Goal: Transaction & Acquisition: Purchase product/service

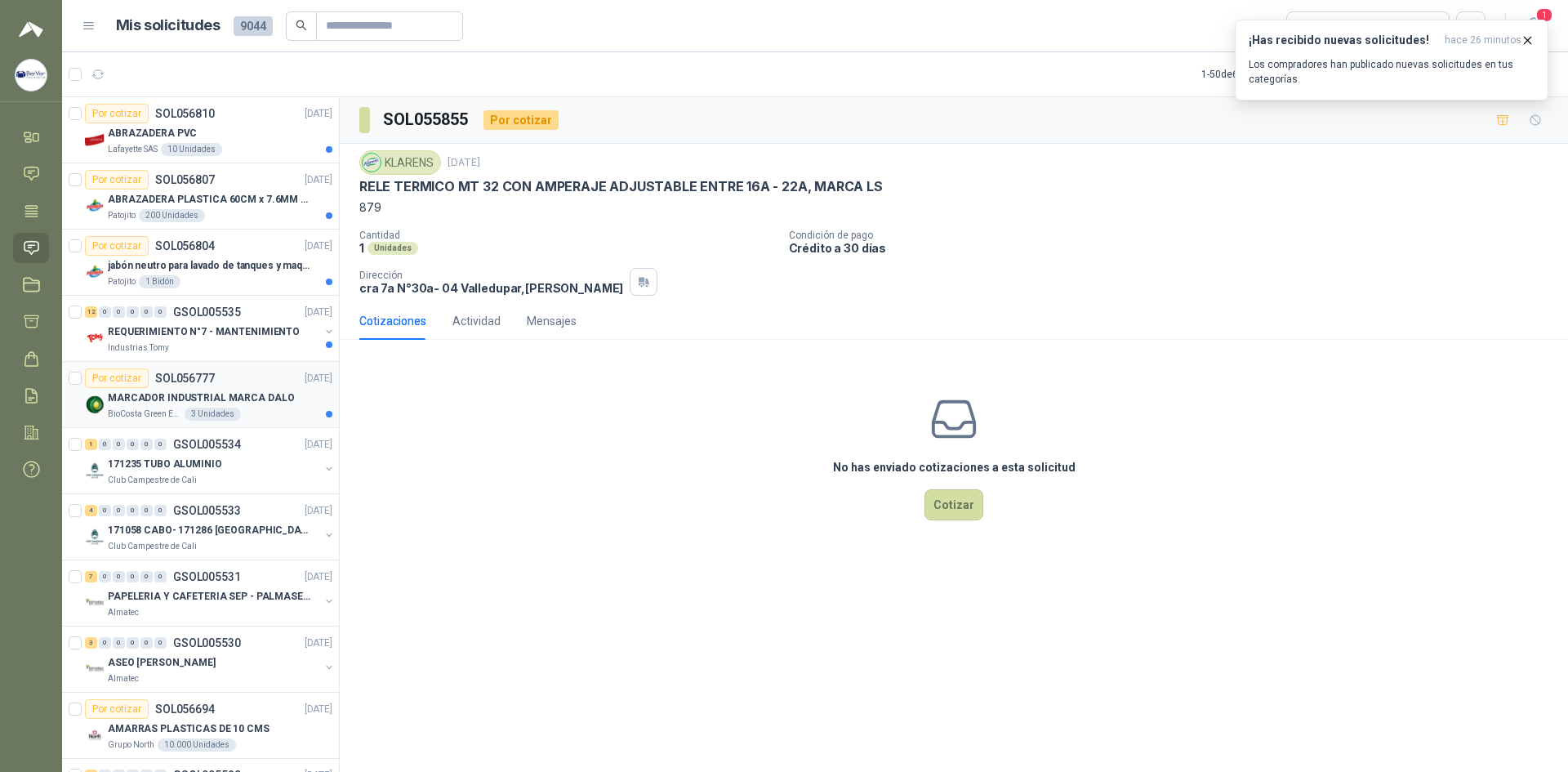
click at [181, 386] on div "Por cotizar SOL056777" at bounding box center [149, 378] width 130 height 19
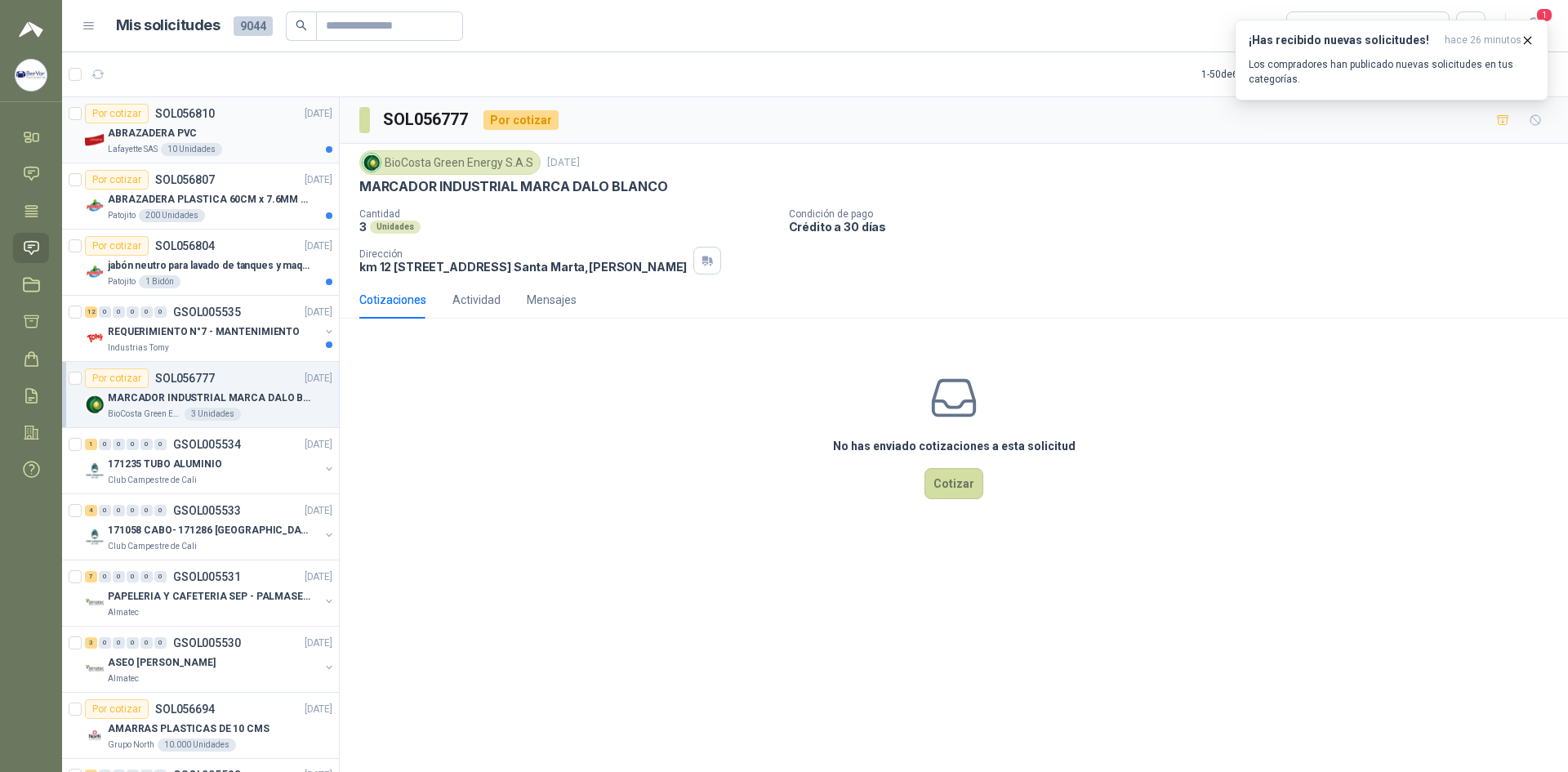
click at [204, 133] on div "ABRAZADERA PVC" at bounding box center [219, 133] width 224 height 19
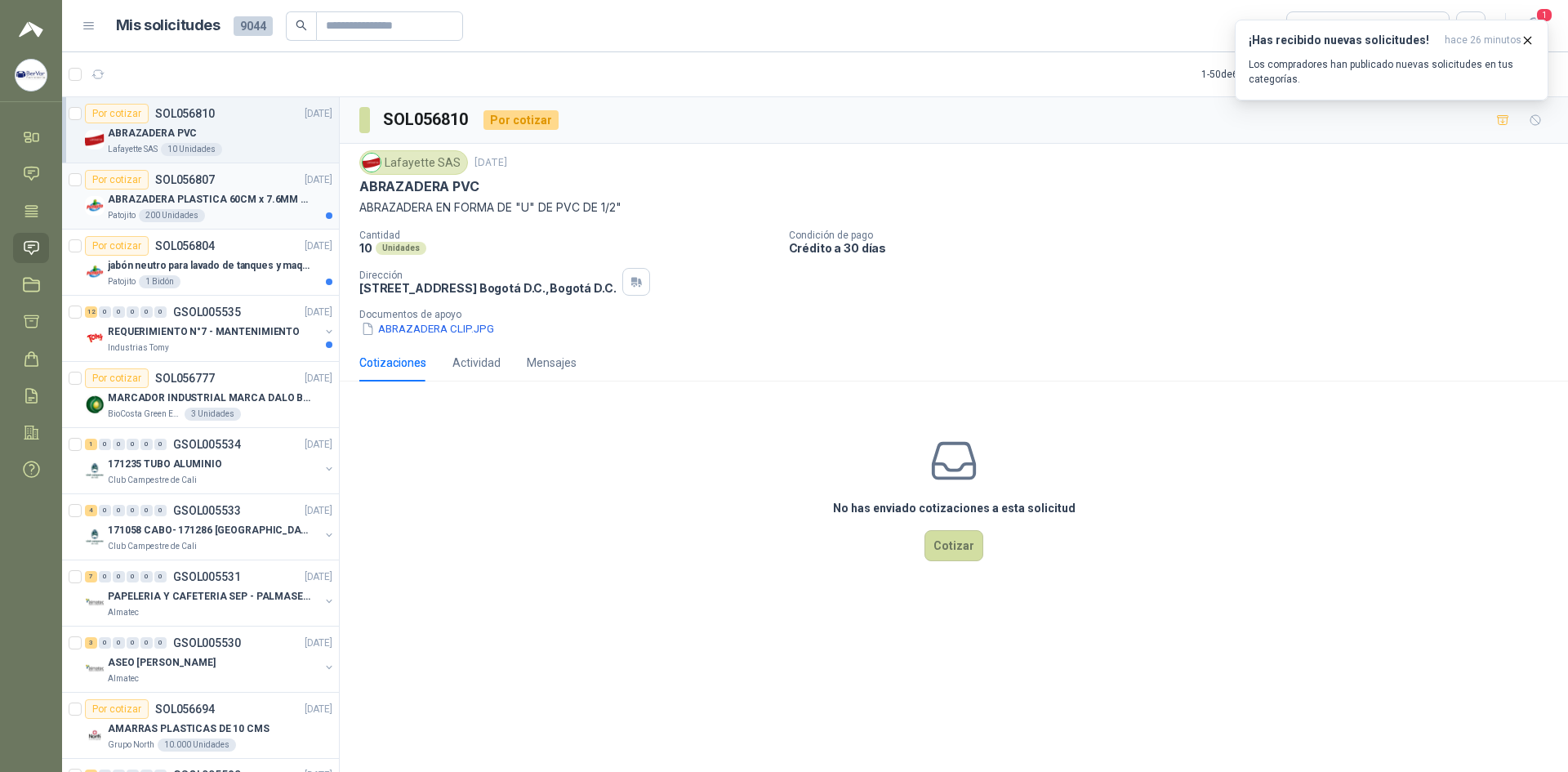
click at [217, 209] on div "Patojito 200 Unidades" at bounding box center [219, 215] width 224 height 13
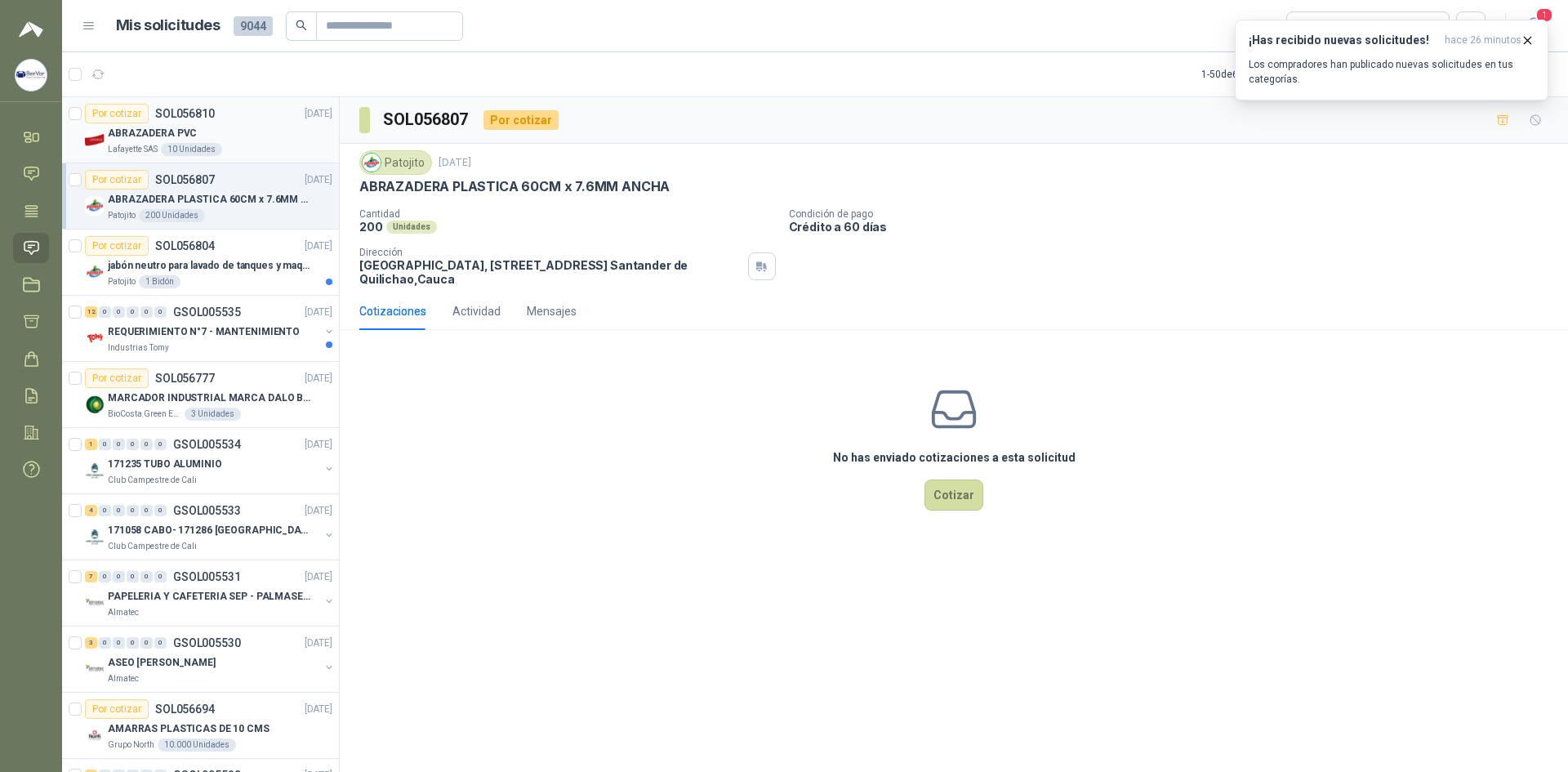
click at [267, 141] on div "ABRAZADERA PVC" at bounding box center [219, 133] width 224 height 19
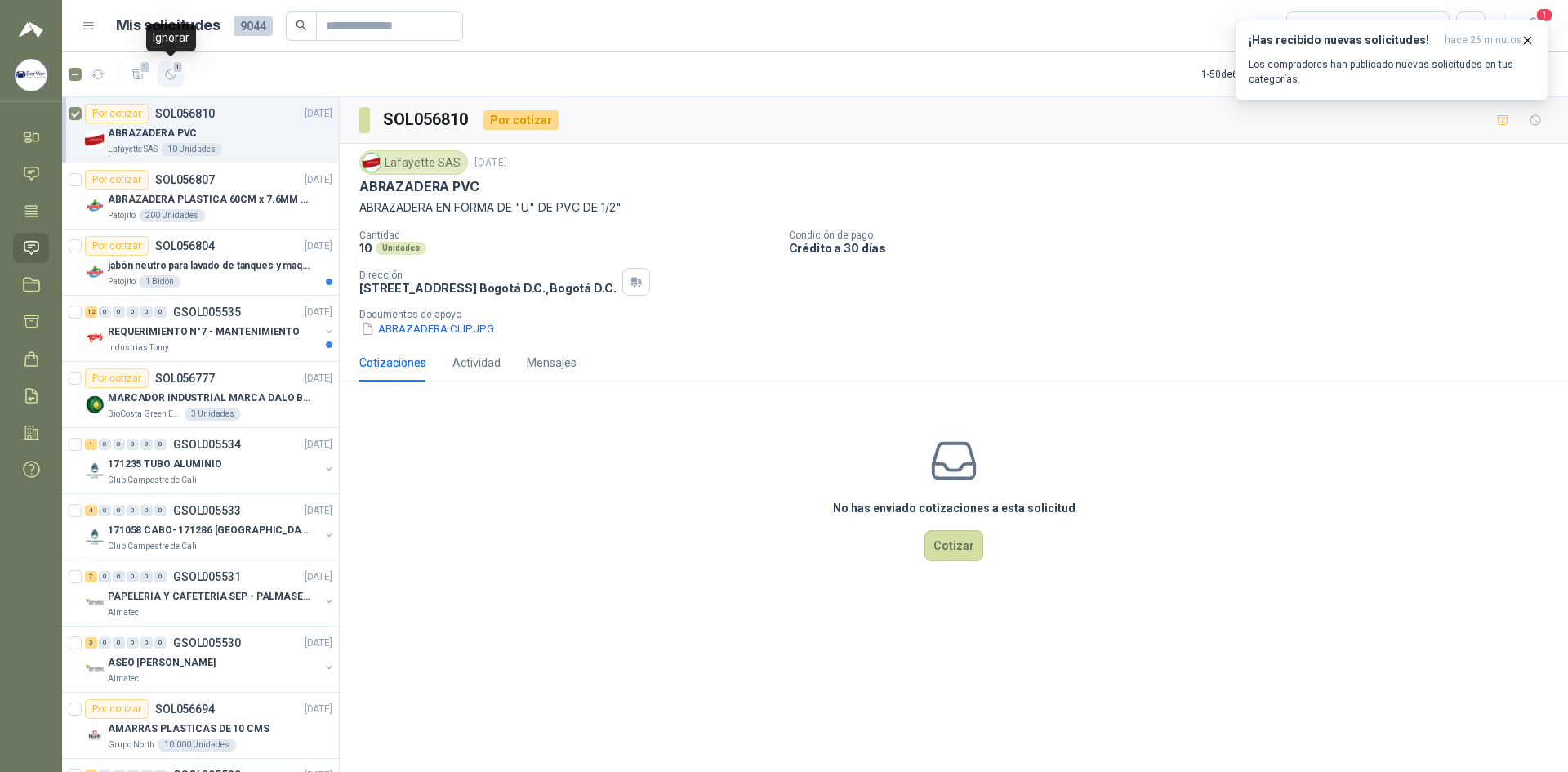
click at [174, 69] on span "1" at bounding box center [177, 66] width 11 height 13
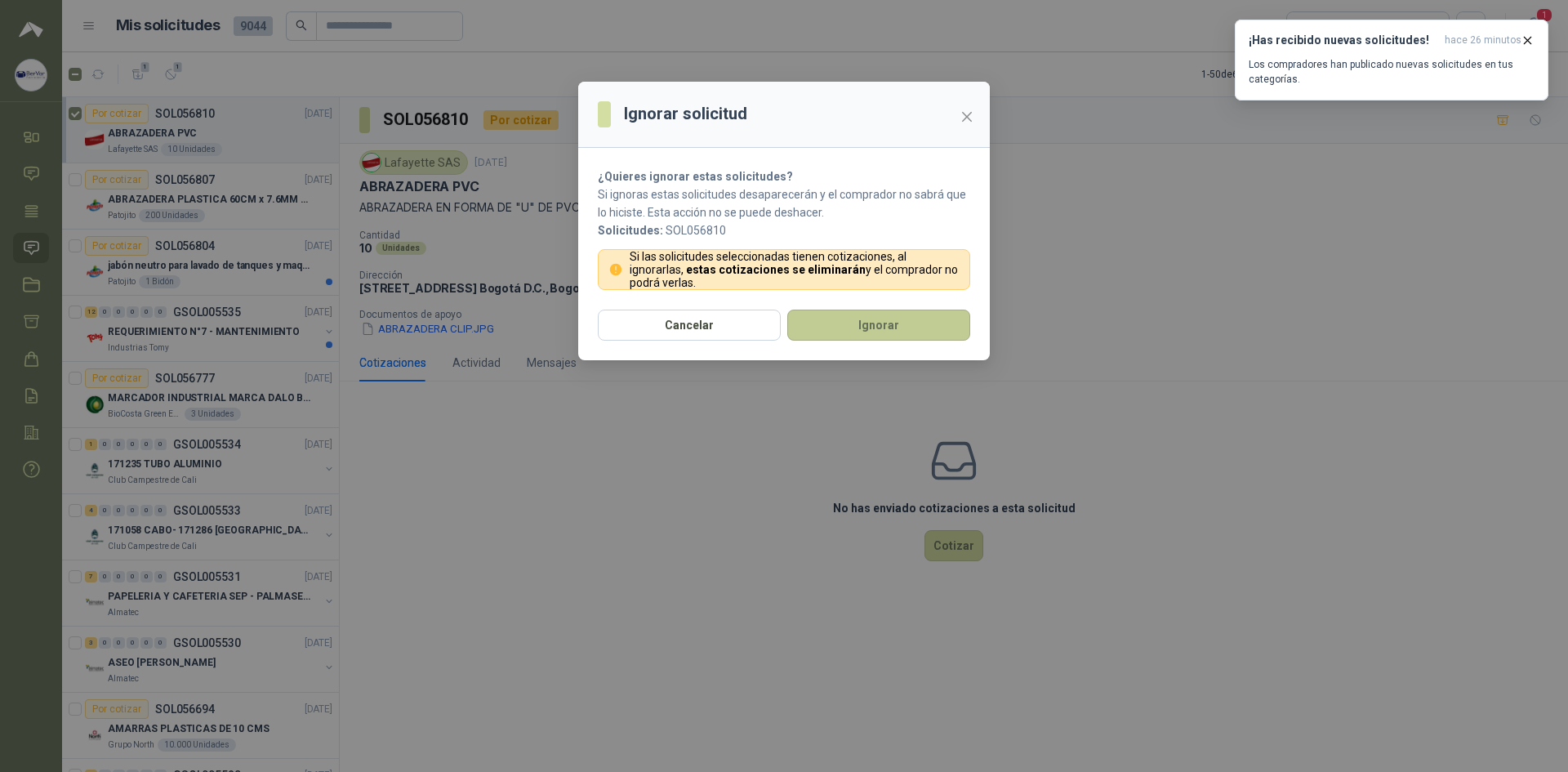
click at [916, 320] on button "Ignorar" at bounding box center [878, 325] width 182 height 31
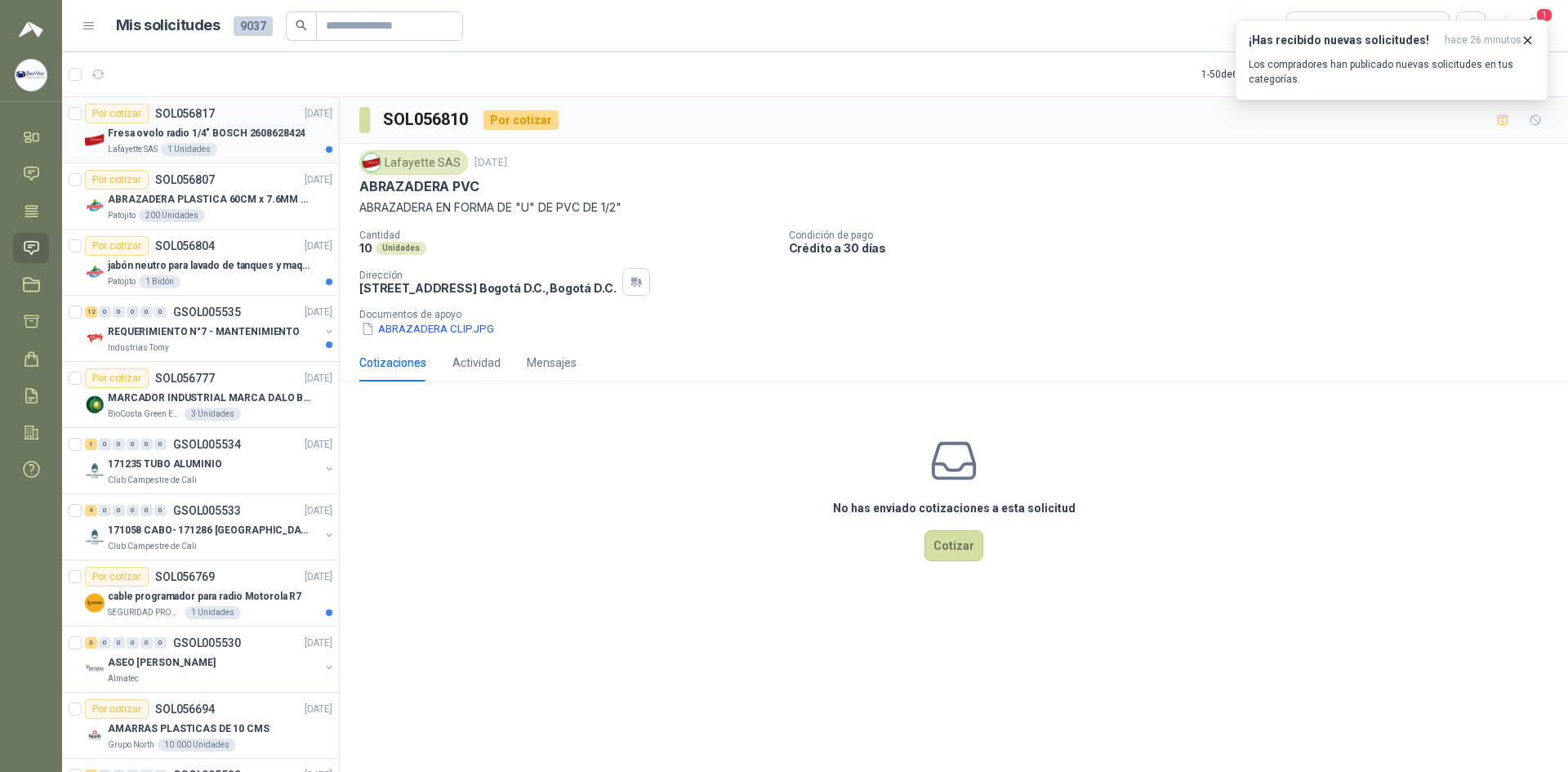
click at [233, 135] on p "Fresa ovolo radio 1/4" BOSCH 2608628424" at bounding box center [206, 134] width 197 height 16
click at [170, 69] on icon "button" at bounding box center [171, 75] width 14 height 14
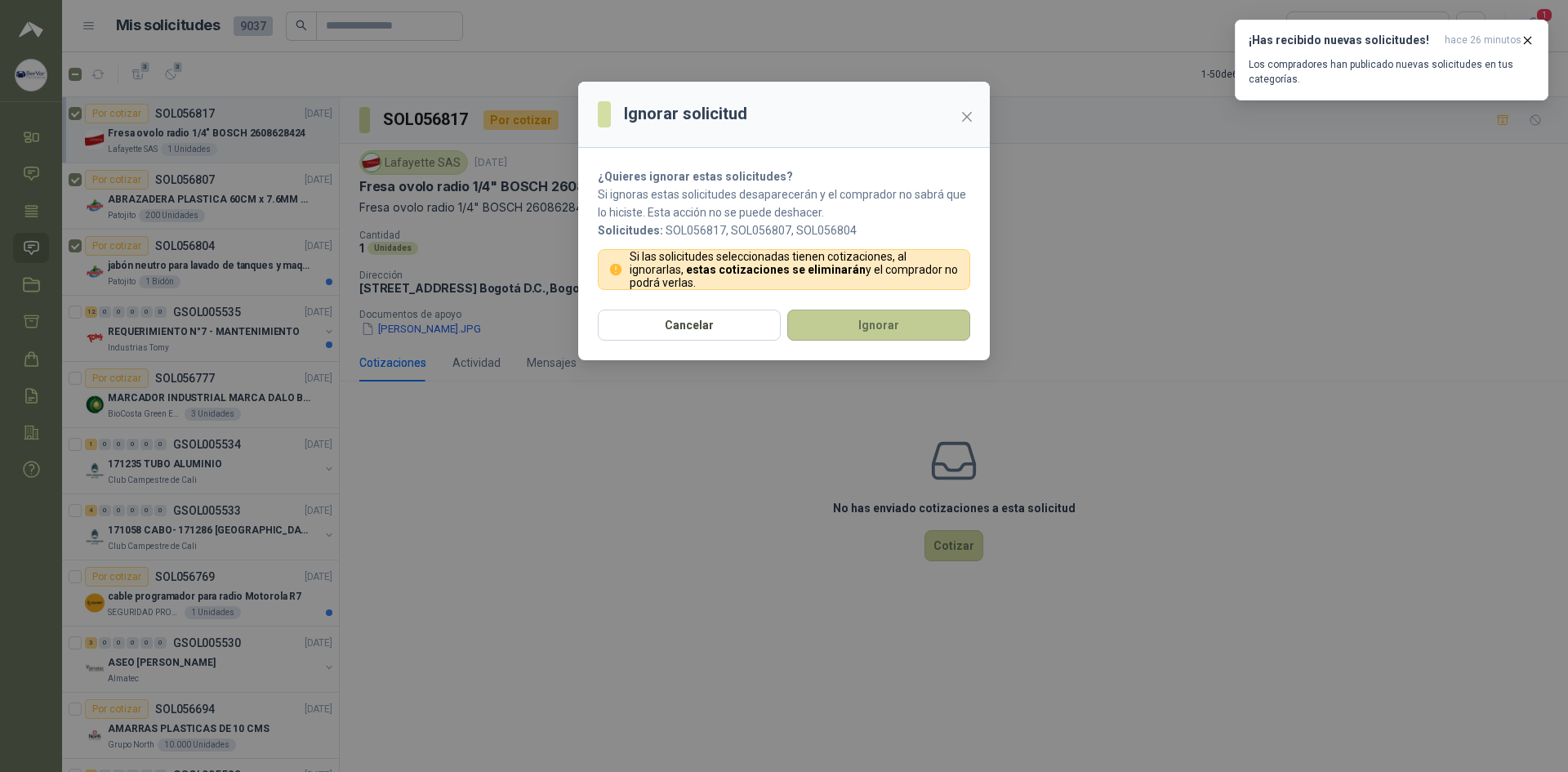
click at [856, 320] on button "Ignorar" at bounding box center [878, 325] width 182 height 31
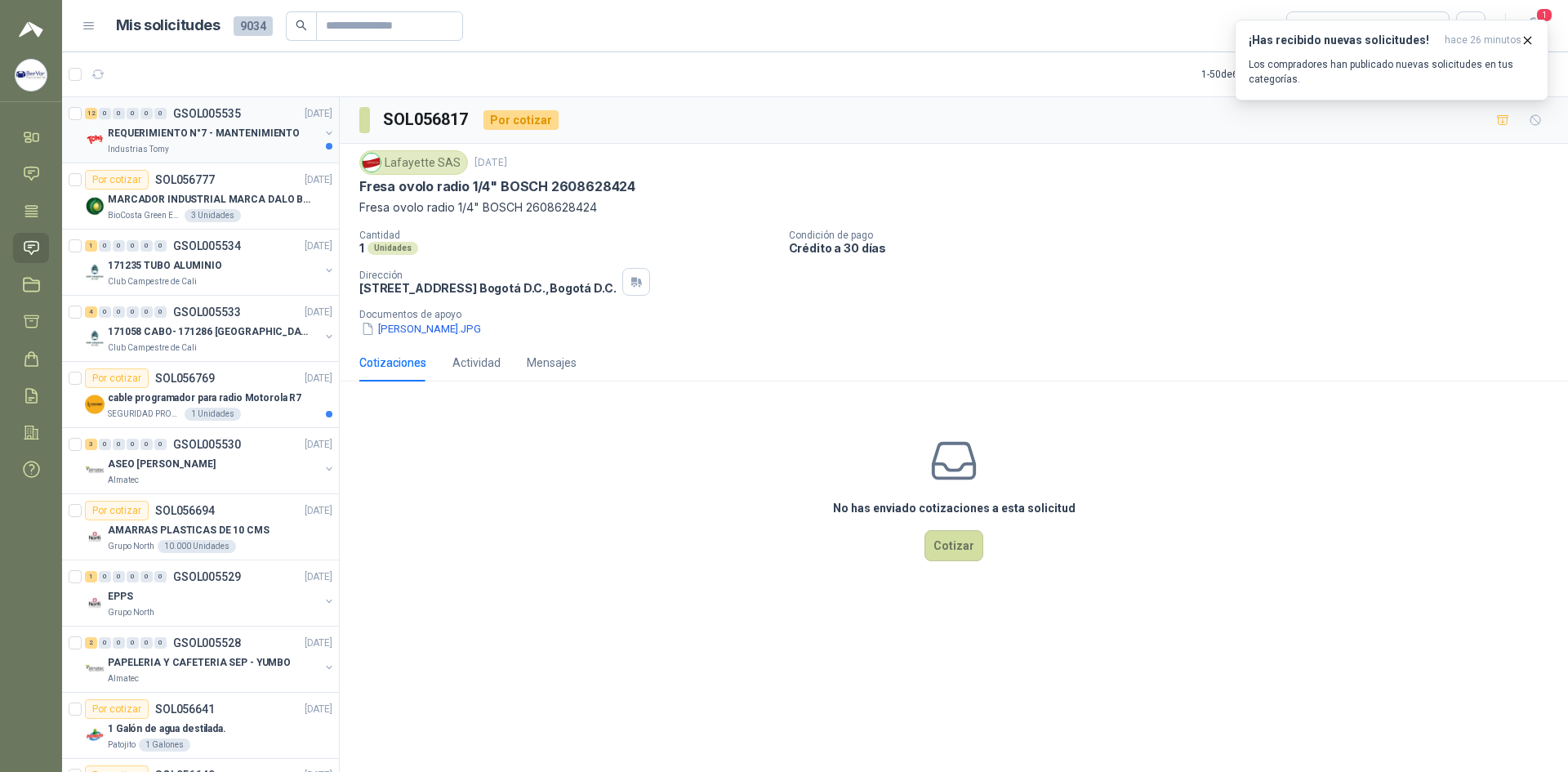
click at [220, 133] on p "REQUERIMIENTO N°7 - MANTENIMIENTO" at bounding box center [203, 134] width 192 height 16
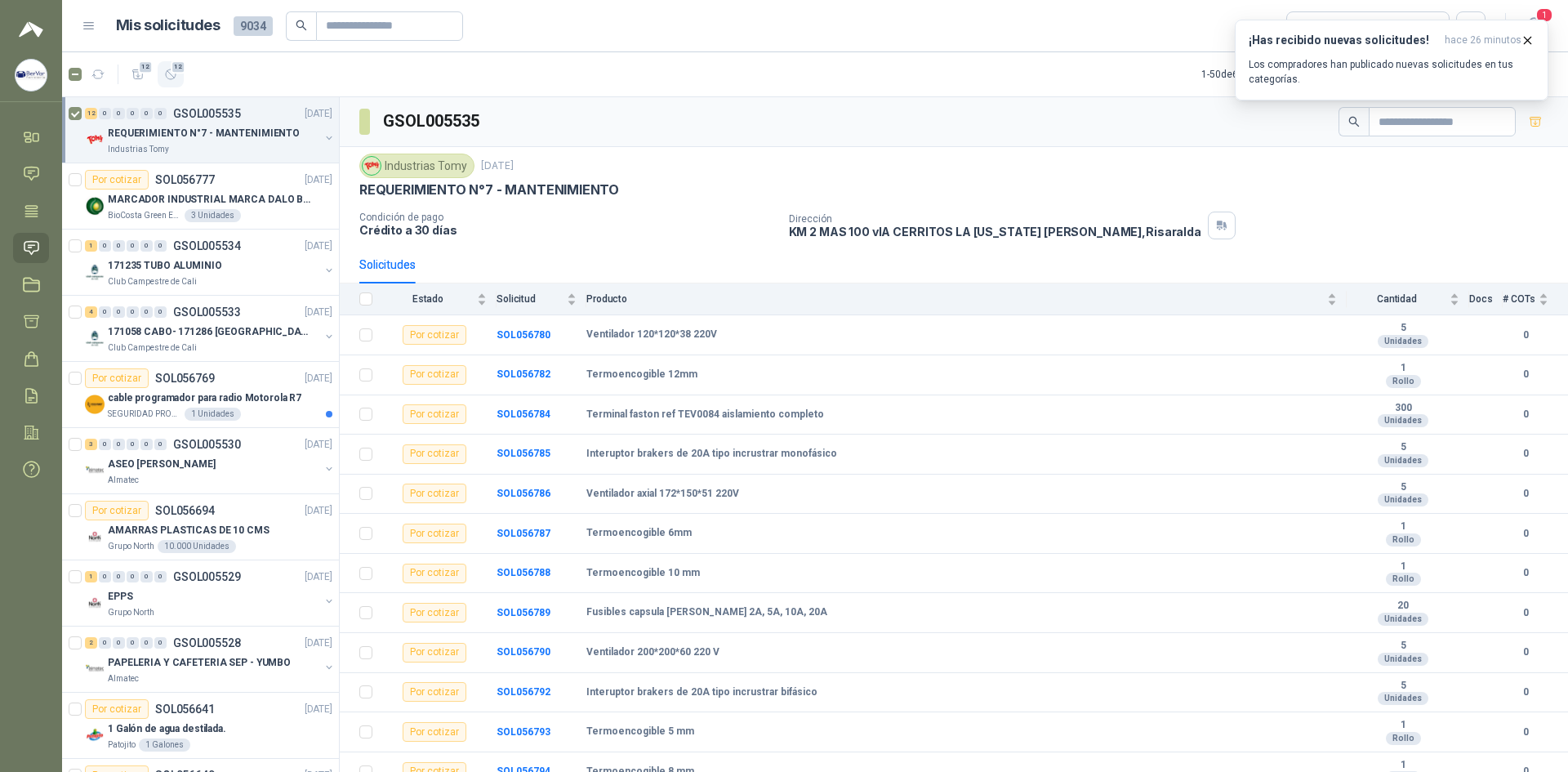
click at [176, 72] on span "12" at bounding box center [178, 66] width 16 height 13
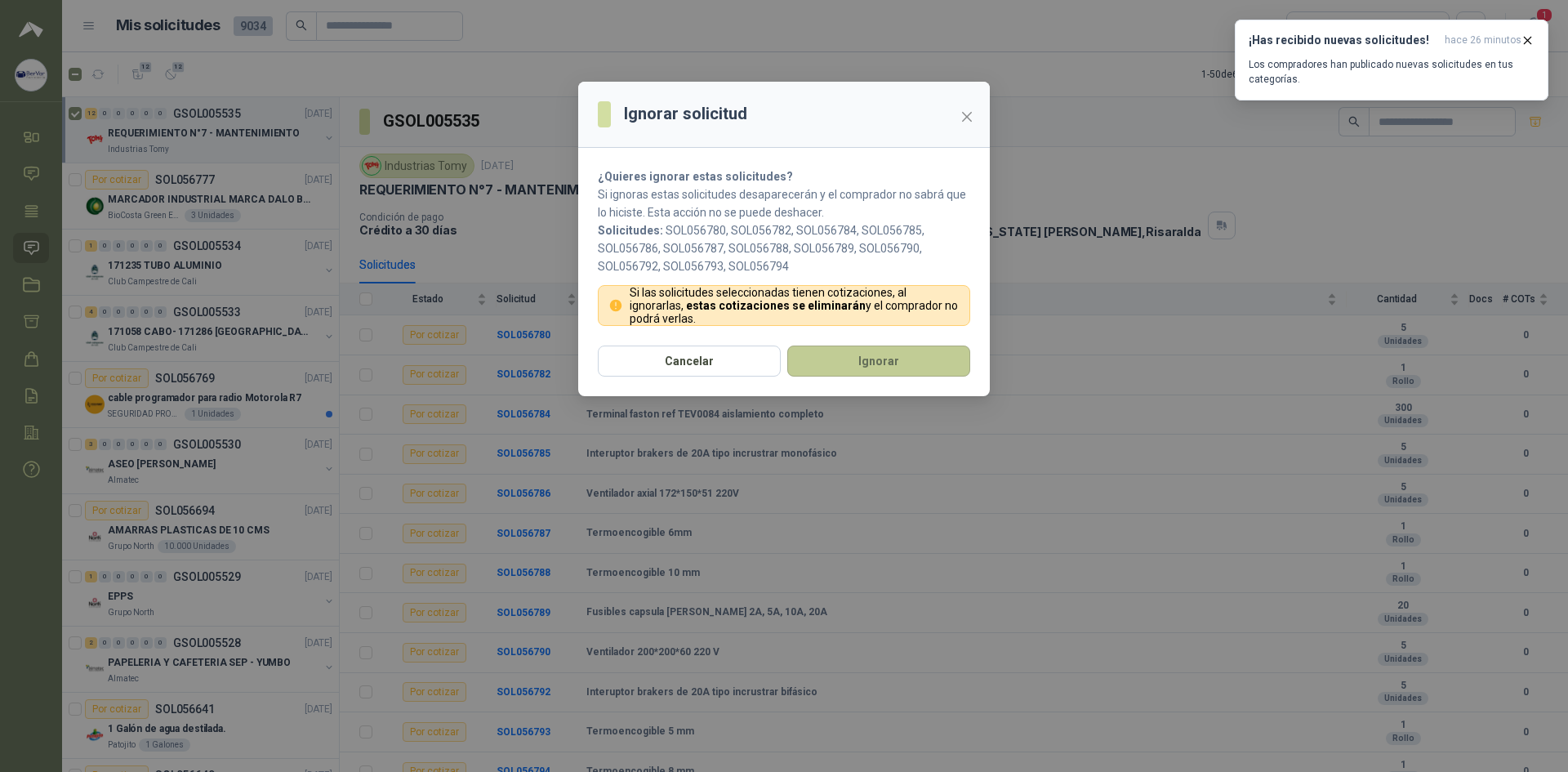
click at [867, 355] on button "Ignorar" at bounding box center [878, 362] width 182 height 31
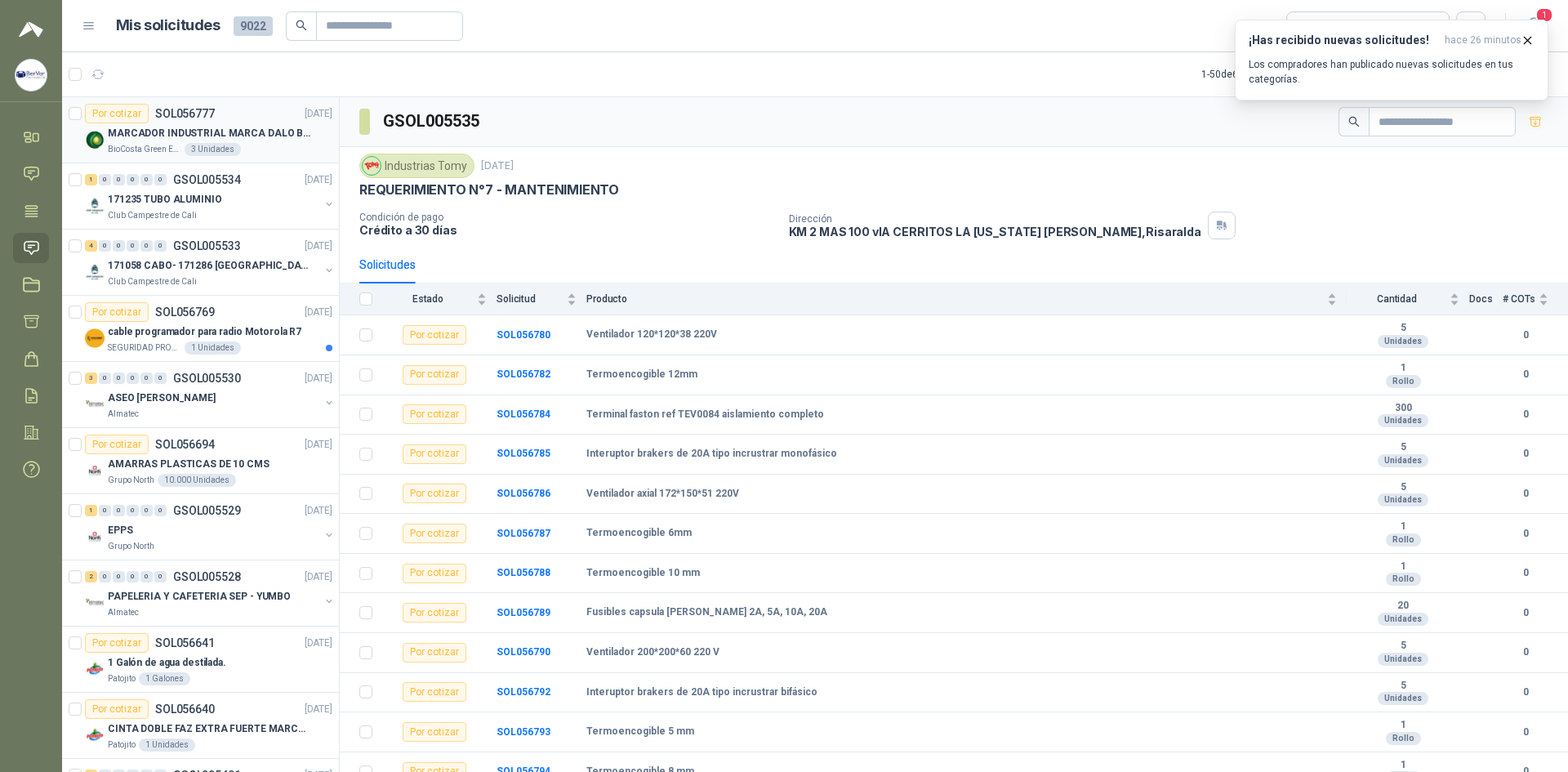
click at [183, 132] on p "MARCADOR INDUSTRIAL MARCA DALO BLANCO" at bounding box center [209, 134] width 203 height 16
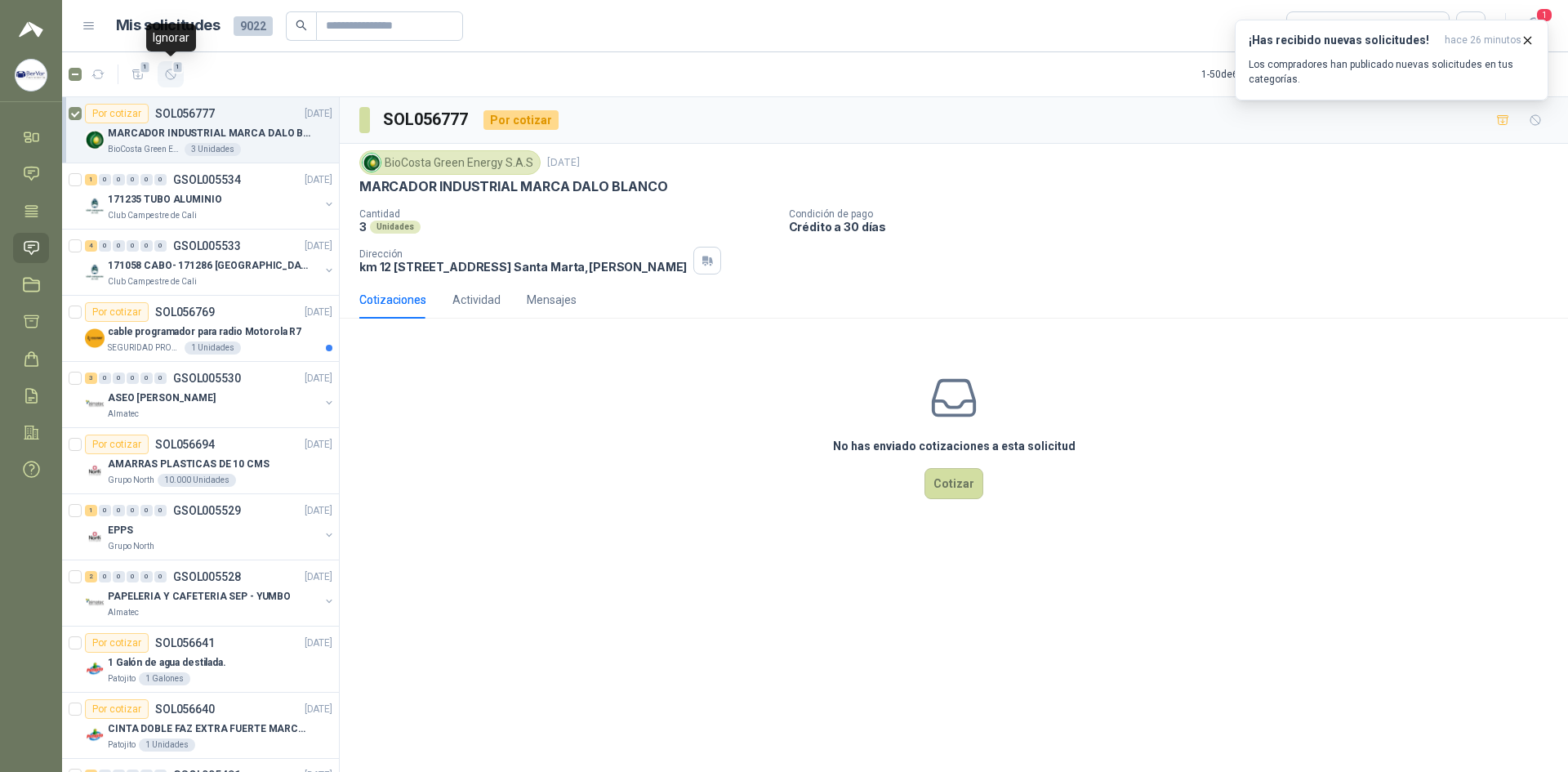
click at [178, 68] on span "1" at bounding box center [177, 66] width 11 height 13
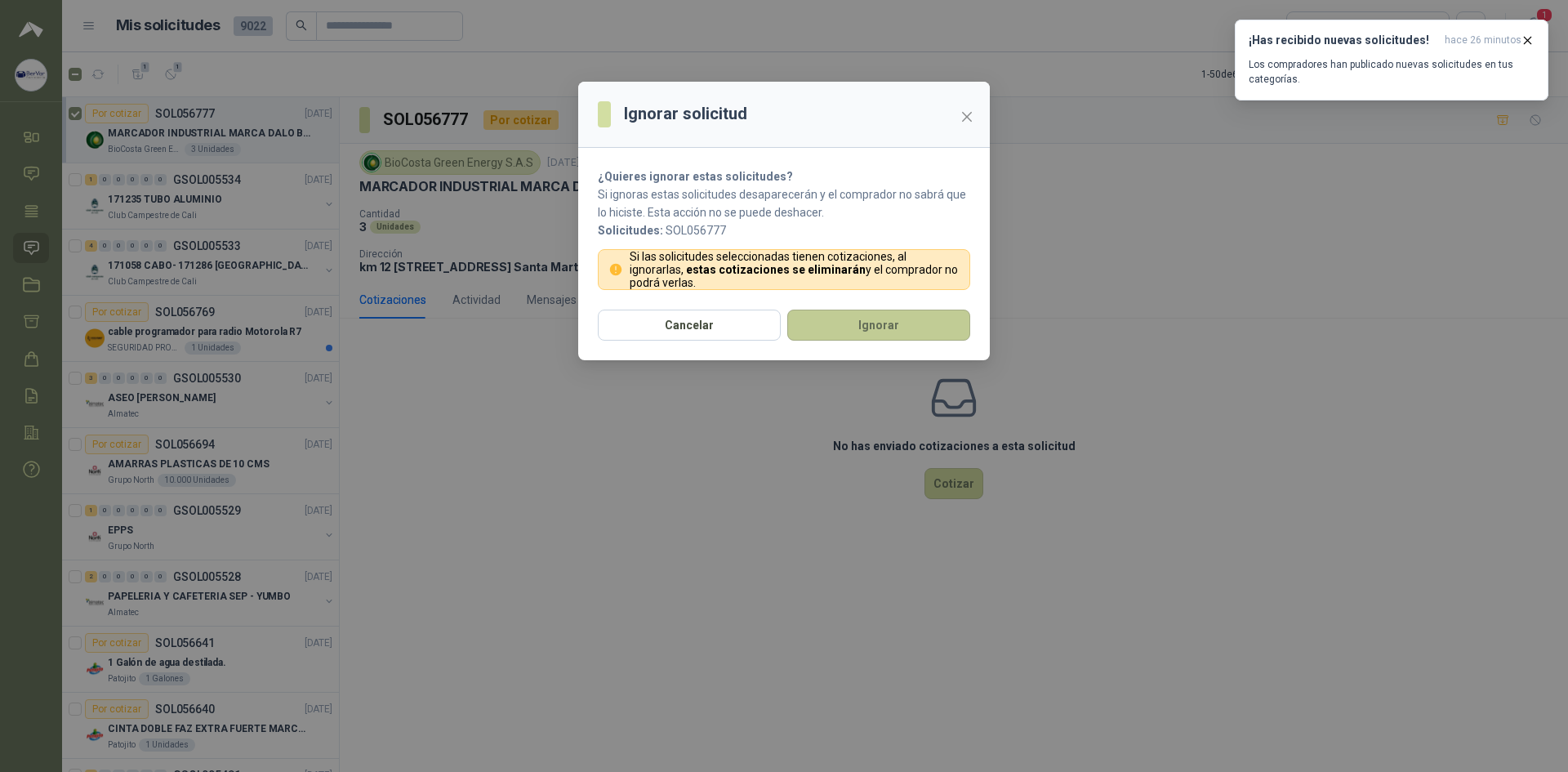
click at [876, 334] on button "Ignorar" at bounding box center [878, 325] width 182 height 31
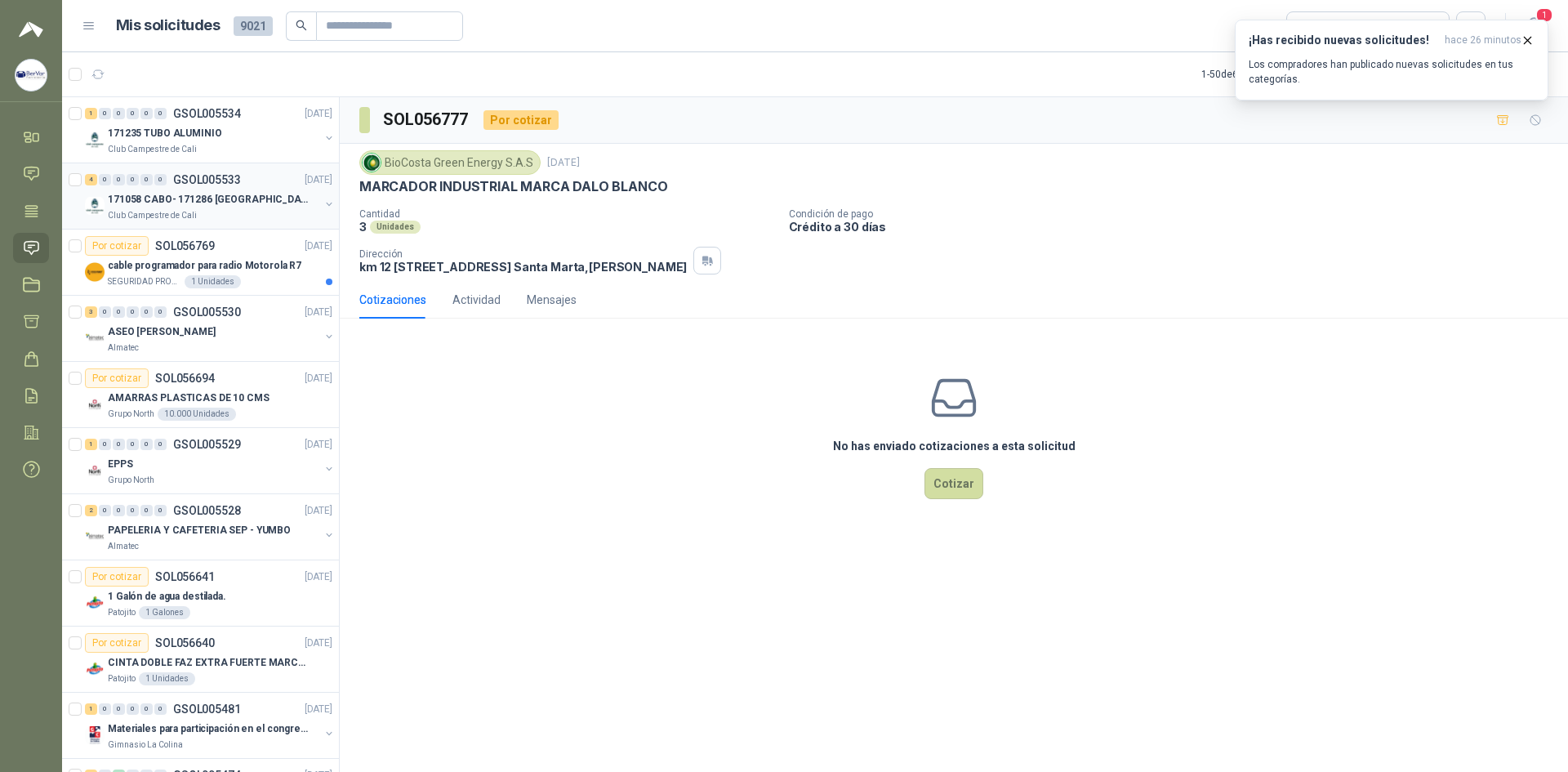
click at [195, 192] on p "171058 CABO- 171286 [GEOGRAPHIC_DATA]" at bounding box center [209, 200] width 203 height 16
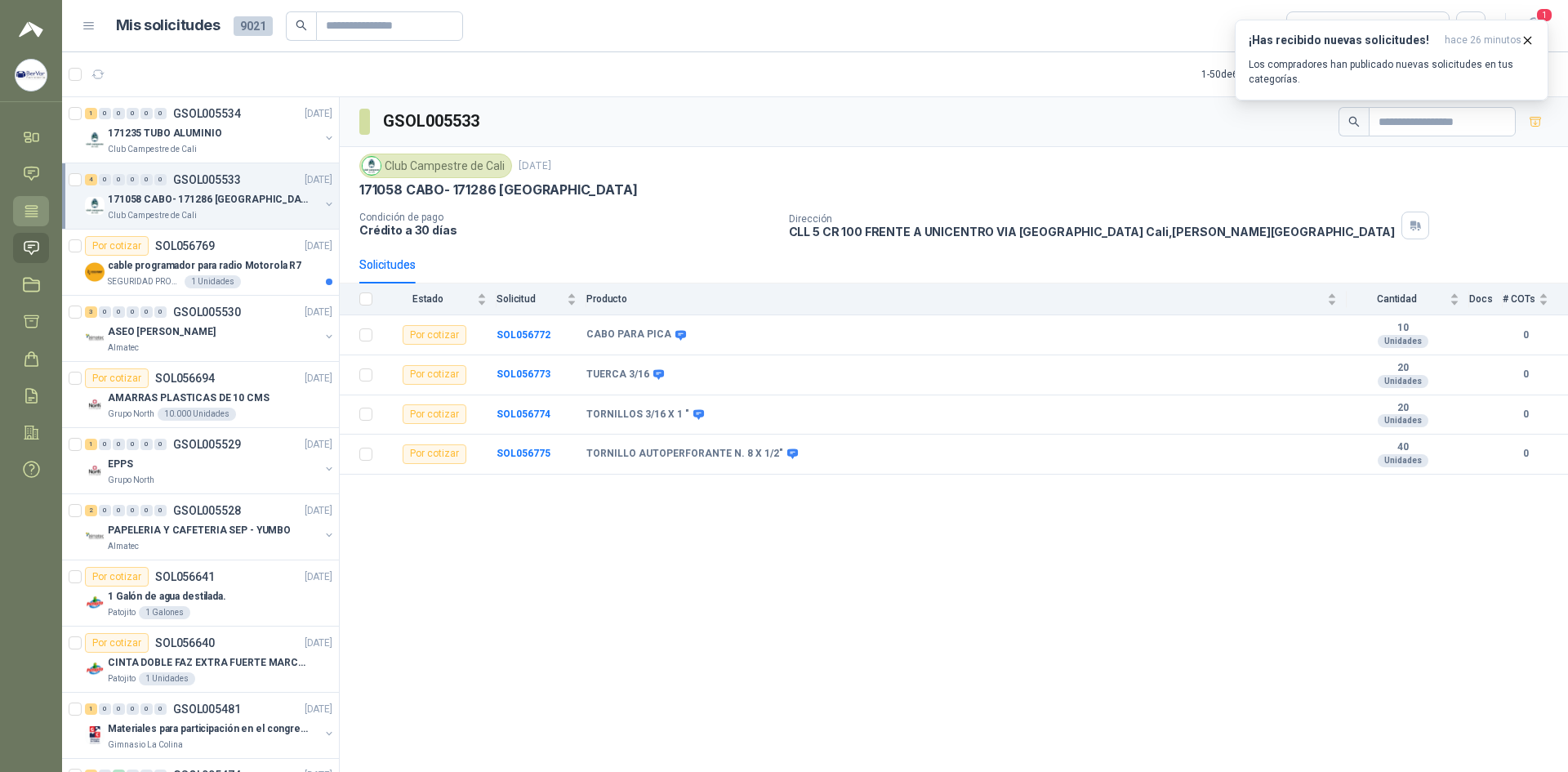
click at [28, 211] on icon at bounding box center [31, 211] width 17 height 17
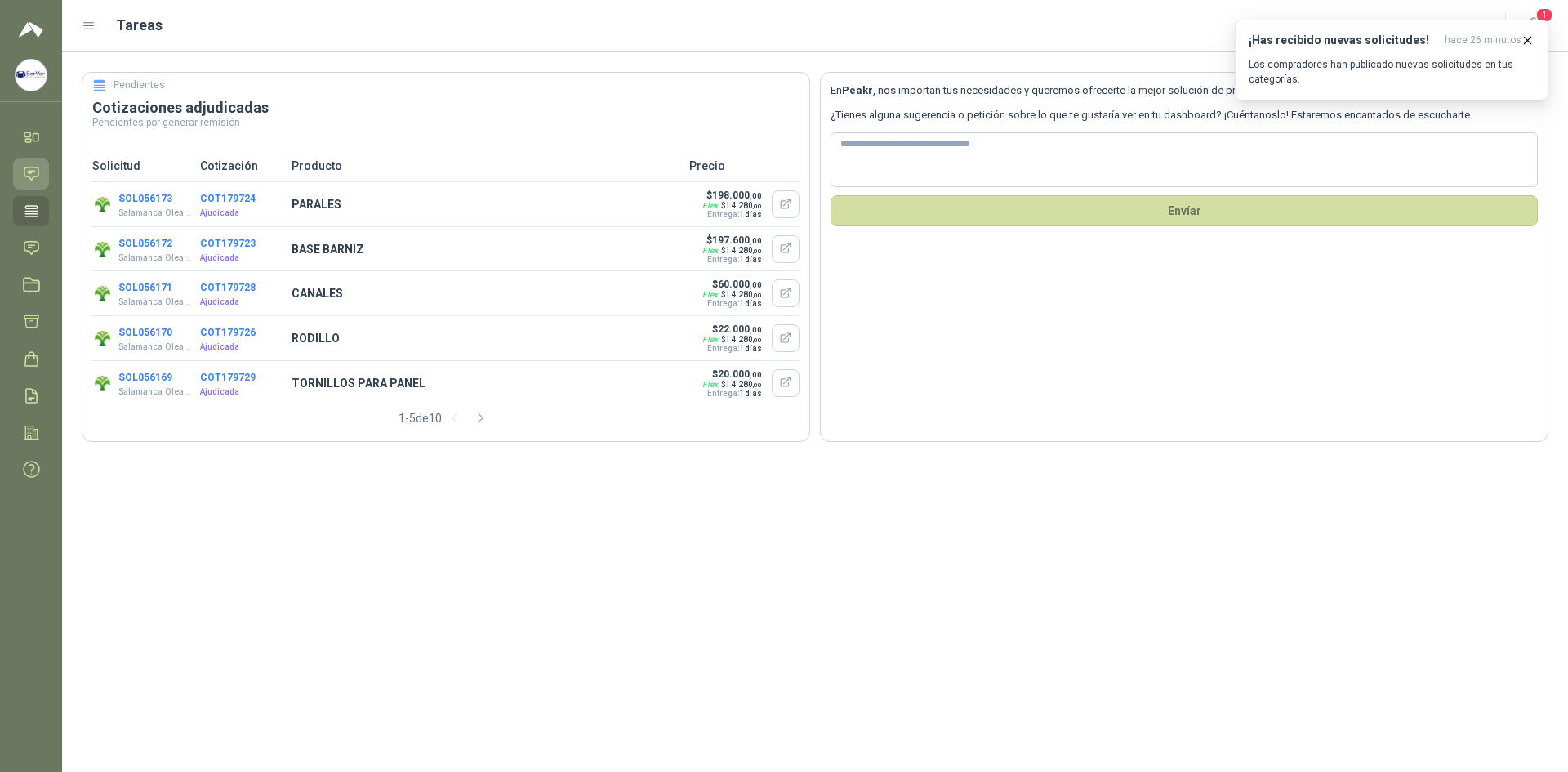
click at [34, 182] on icon at bounding box center [31, 174] width 17 height 17
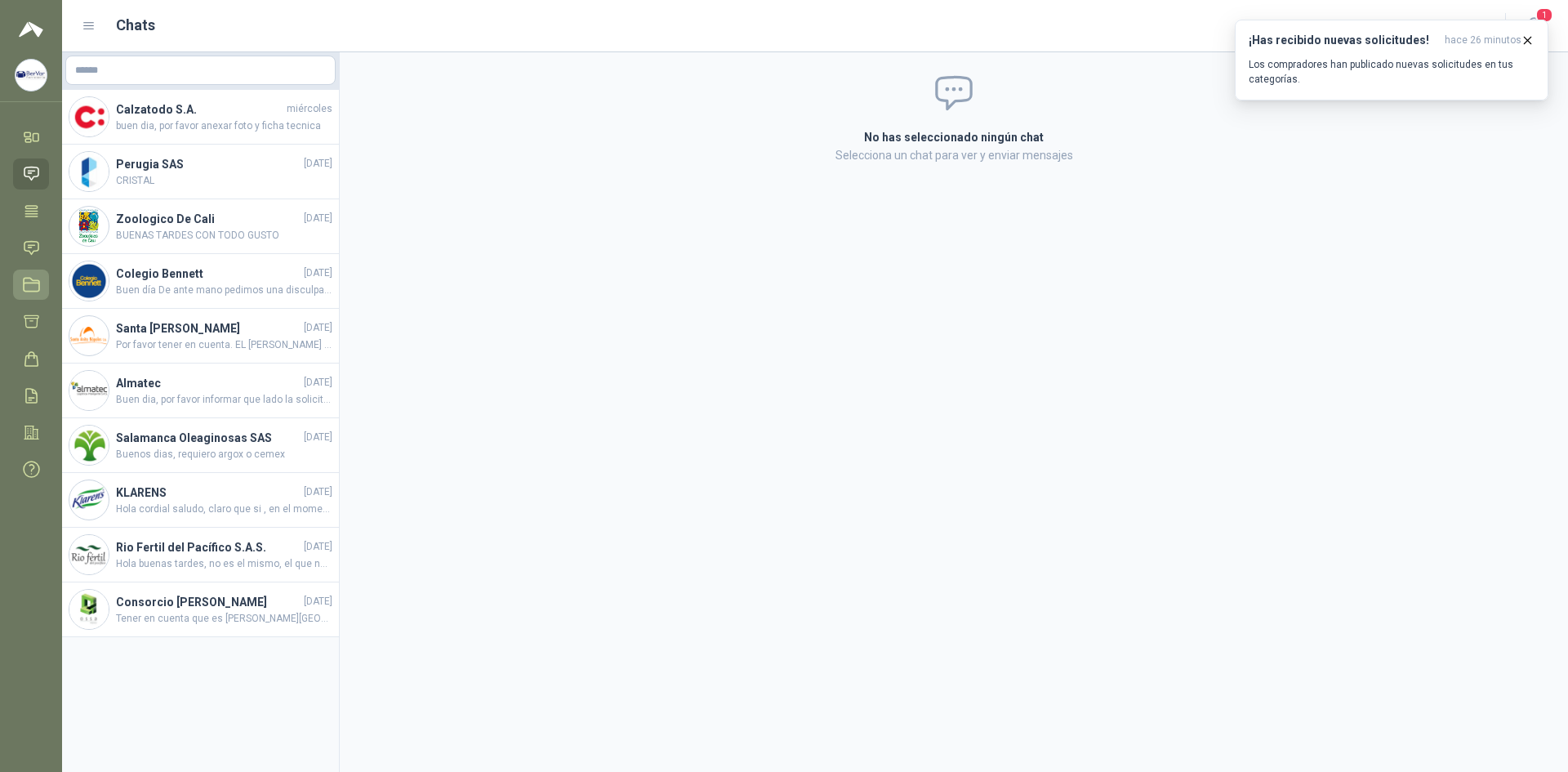
click at [19, 293] on link "Licitaciones" at bounding box center [31, 285] width 36 height 31
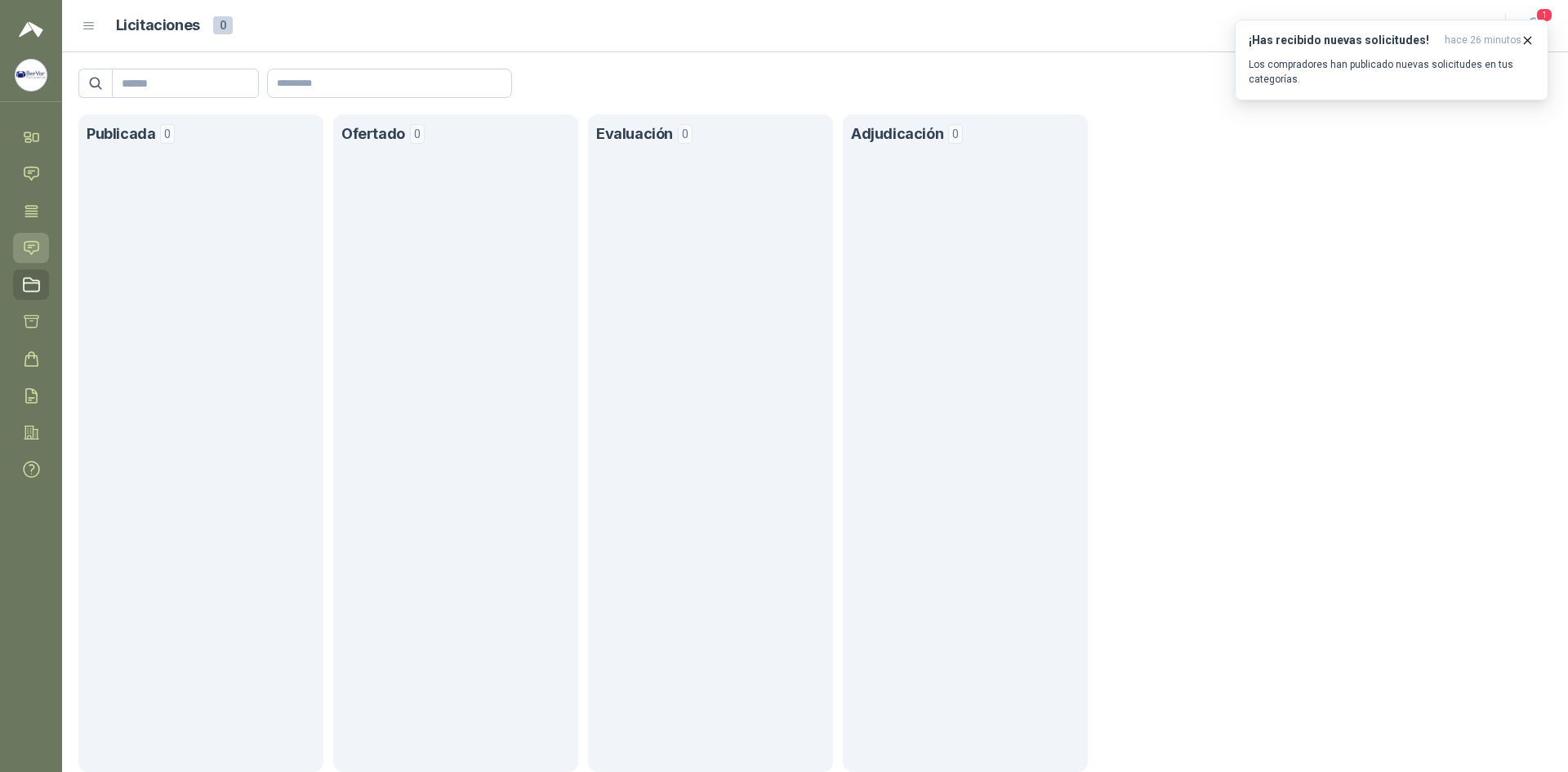
click at [33, 248] on icon at bounding box center [31, 248] width 17 height 17
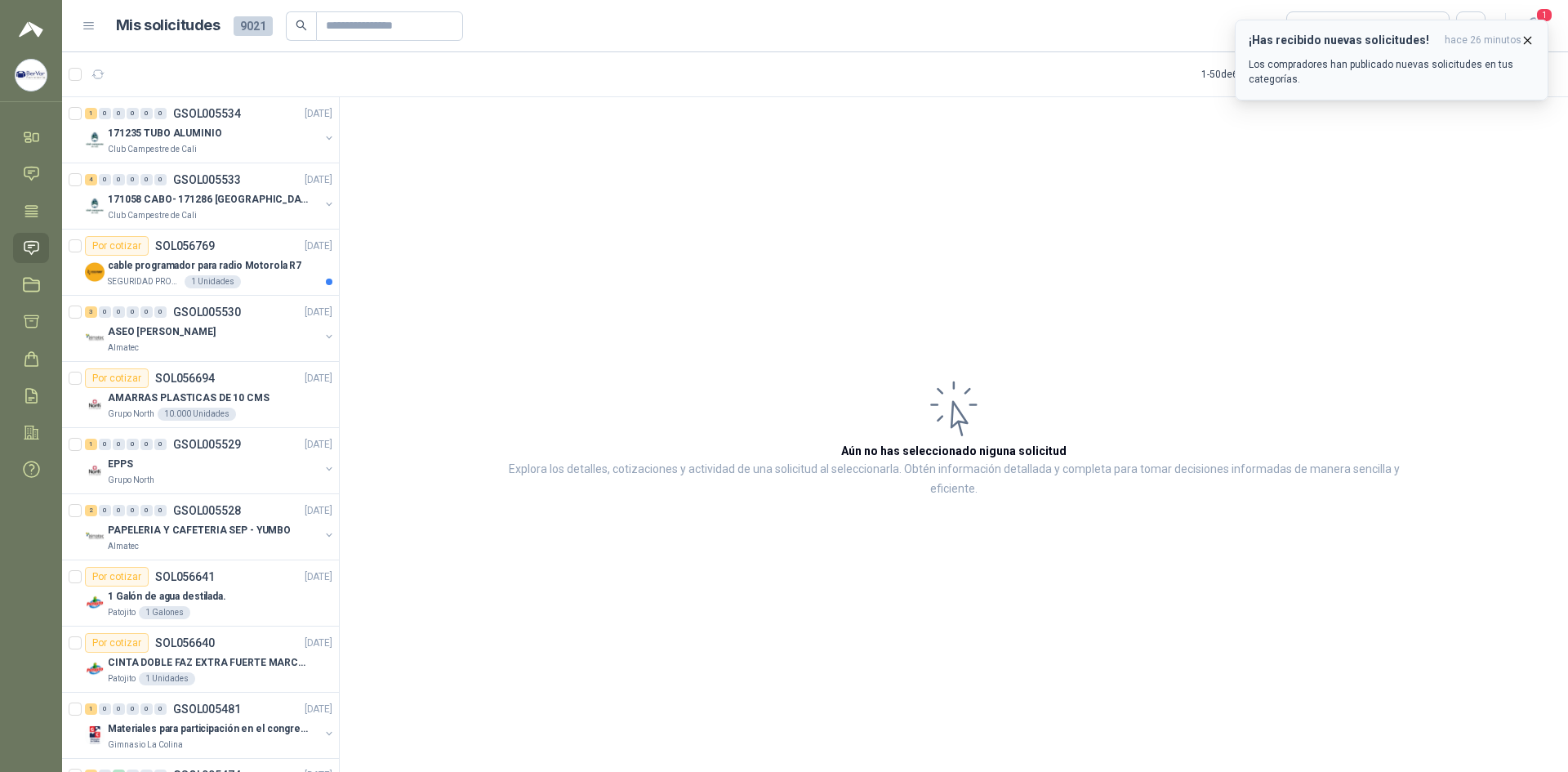
click at [1528, 32] on button "¡Has recibido nuevas solicitudes! hace 26 minutos Los compradores han publicado…" at bounding box center [1391, 59] width 313 height 81
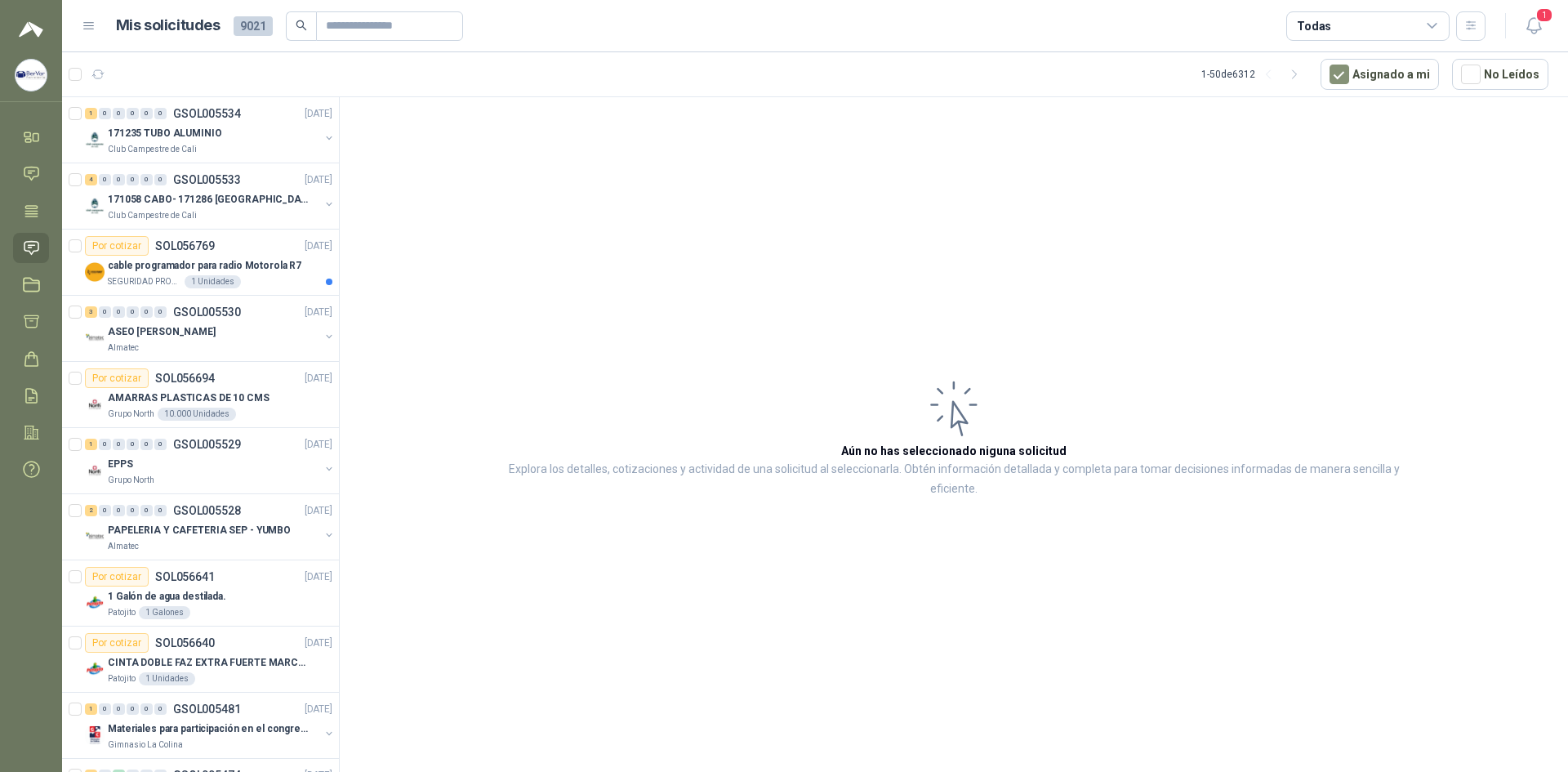
click at [1406, 23] on div "Todas" at bounding box center [1367, 26] width 163 height 30
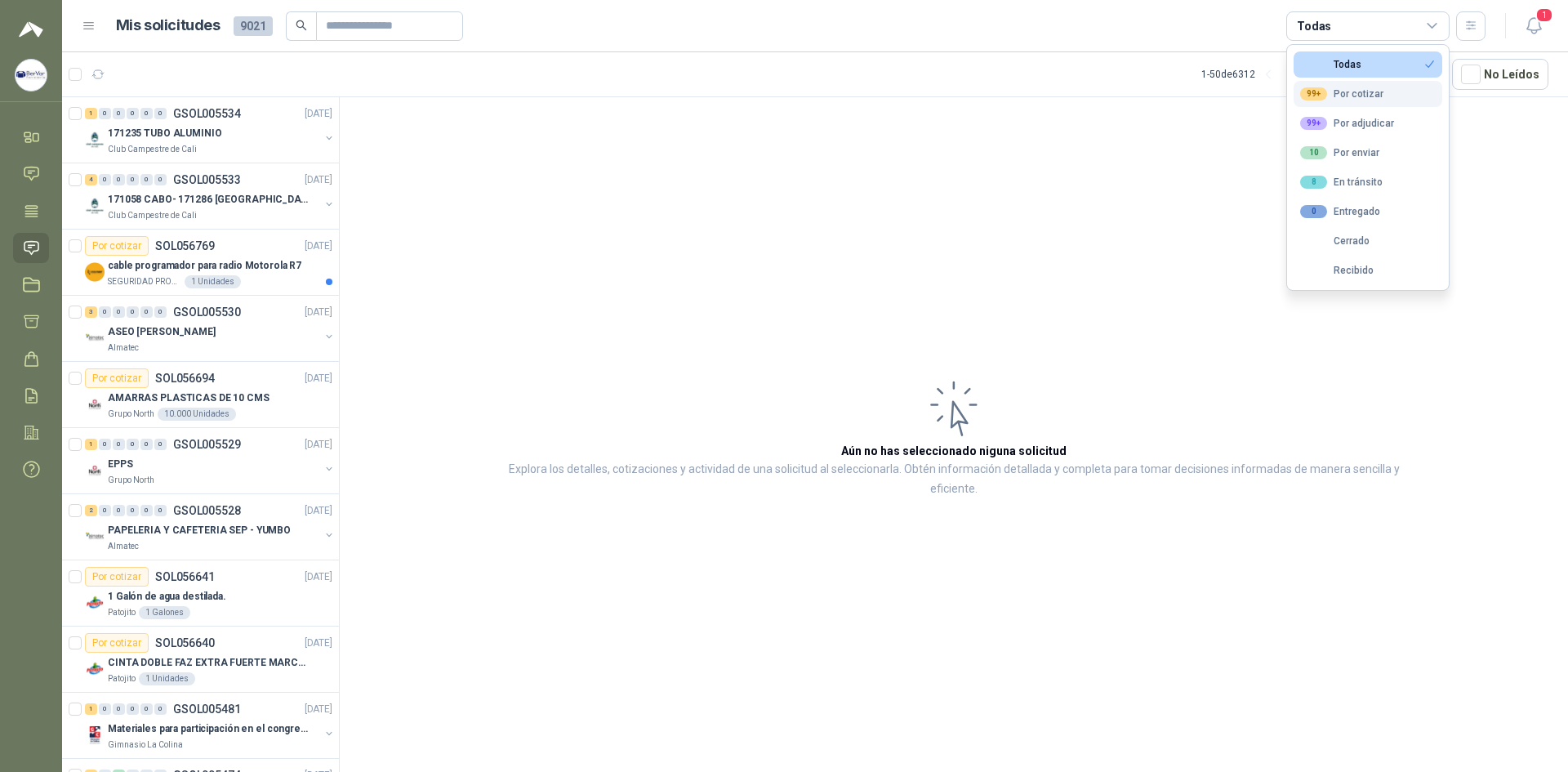
click at [1355, 87] on div "99+ Por cotizar" at bounding box center [1341, 93] width 83 height 13
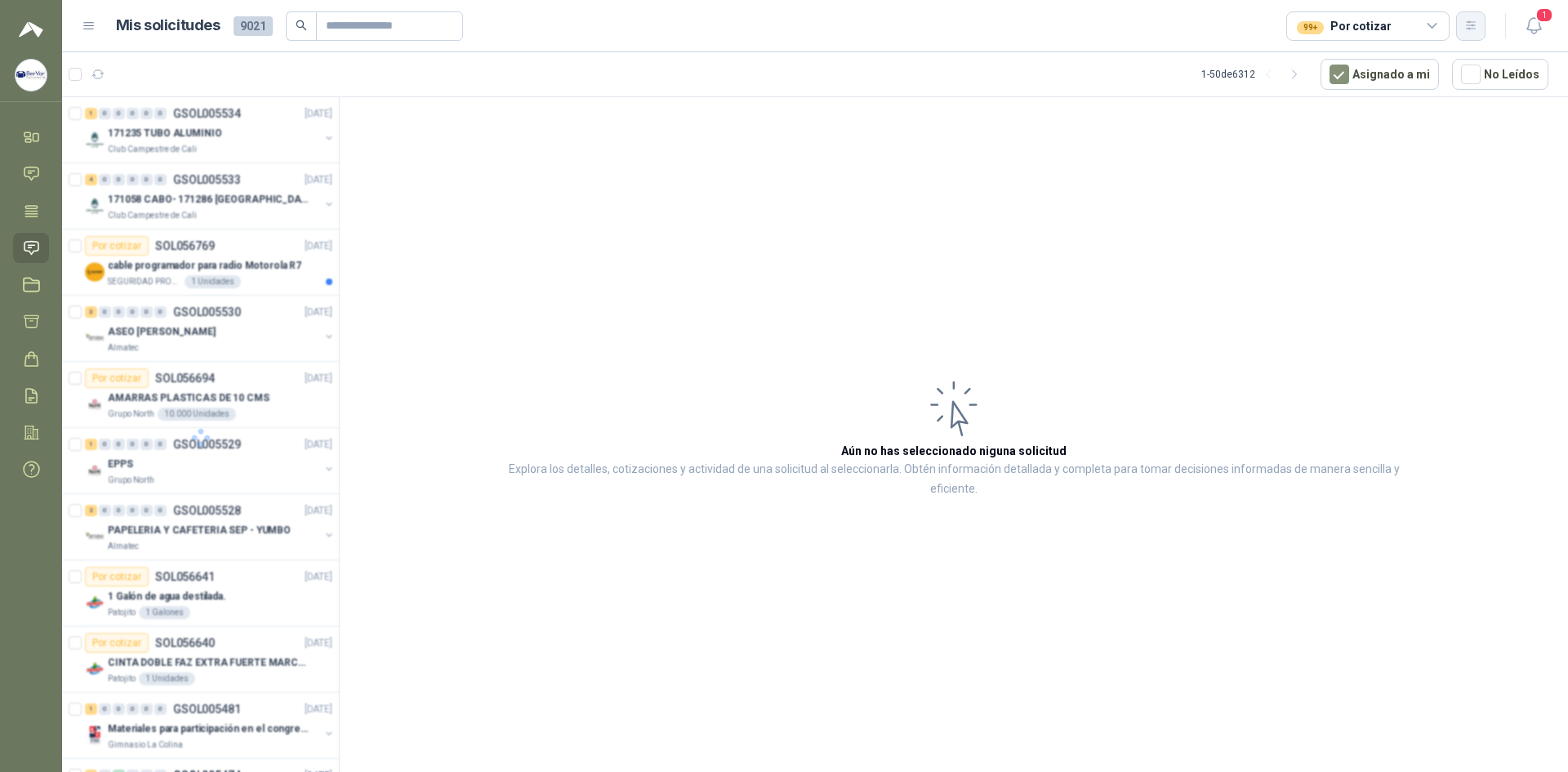
click at [1468, 36] on button "button" at bounding box center [1470, 26] width 30 height 30
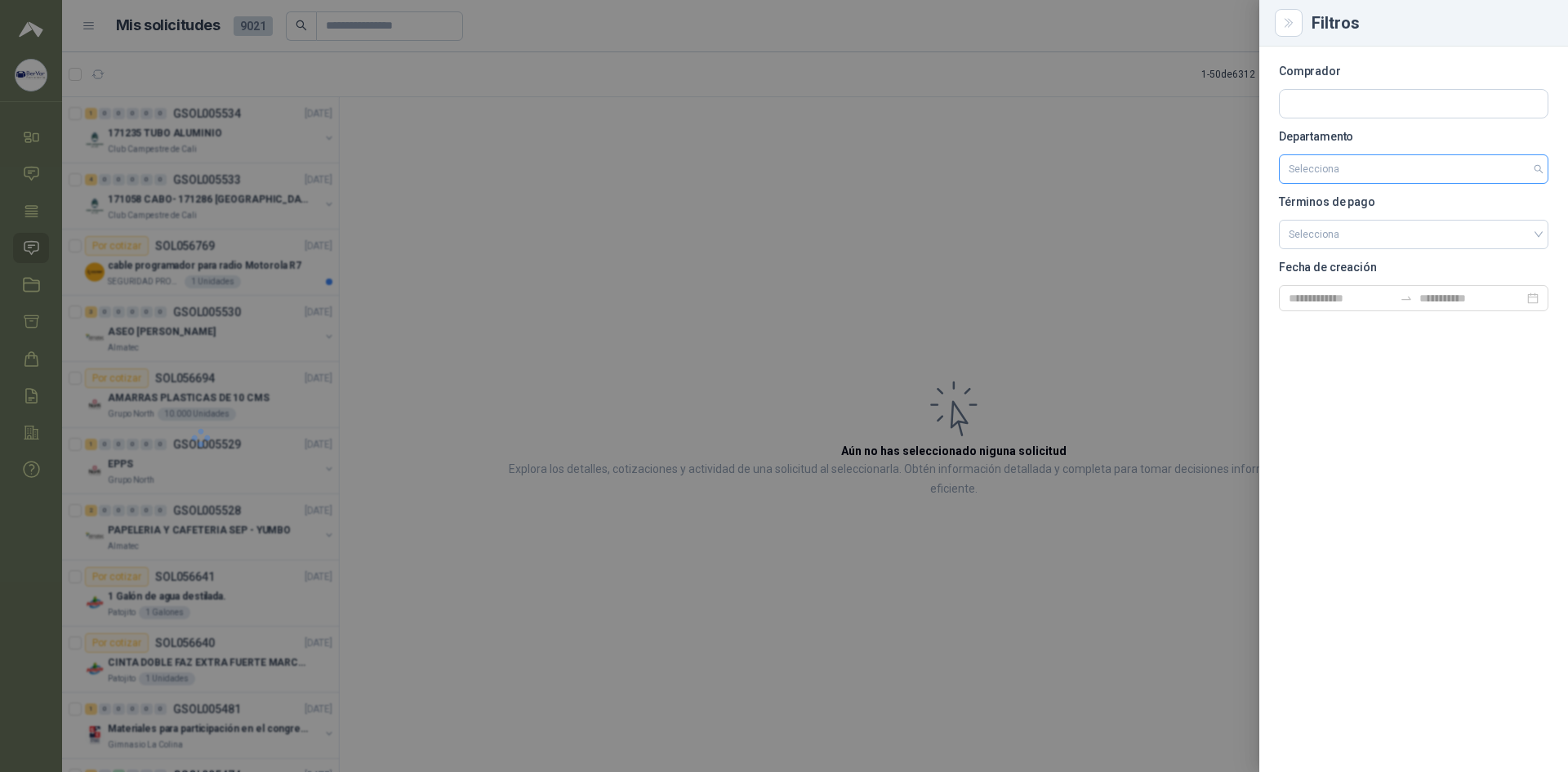
click at [1343, 167] on input "search" at bounding box center [1413, 169] width 250 height 28
type input "*****"
click at [1330, 197] on div "[PERSON_NAME][GEOGRAPHIC_DATA]" at bounding box center [1413, 203] width 244 height 18
click at [1330, 231] on input "search" at bounding box center [1413, 233] width 250 height 24
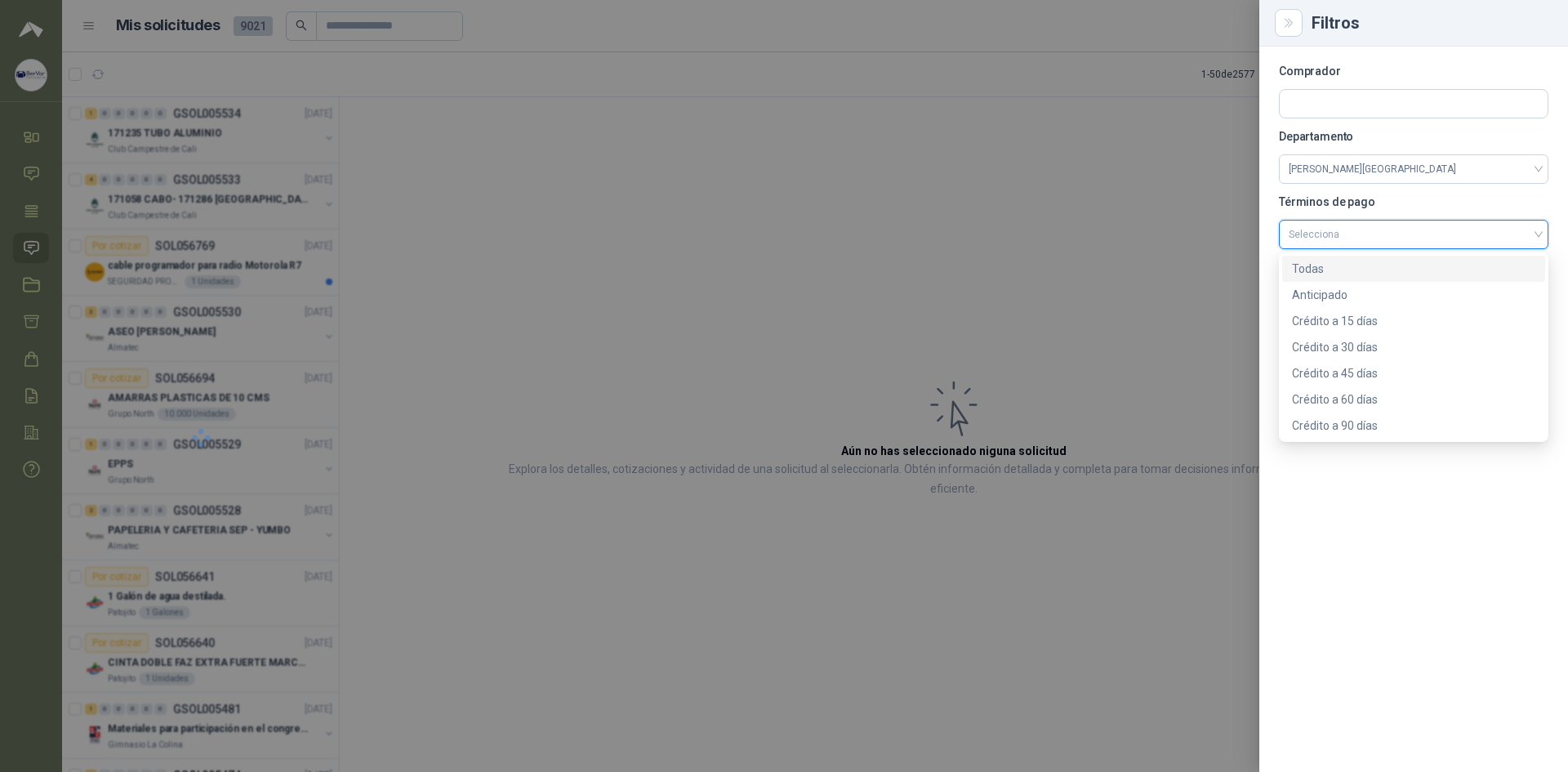
click at [1329, 257] on div "Todas" at bounding box center [1413, 269] width 263 height 26
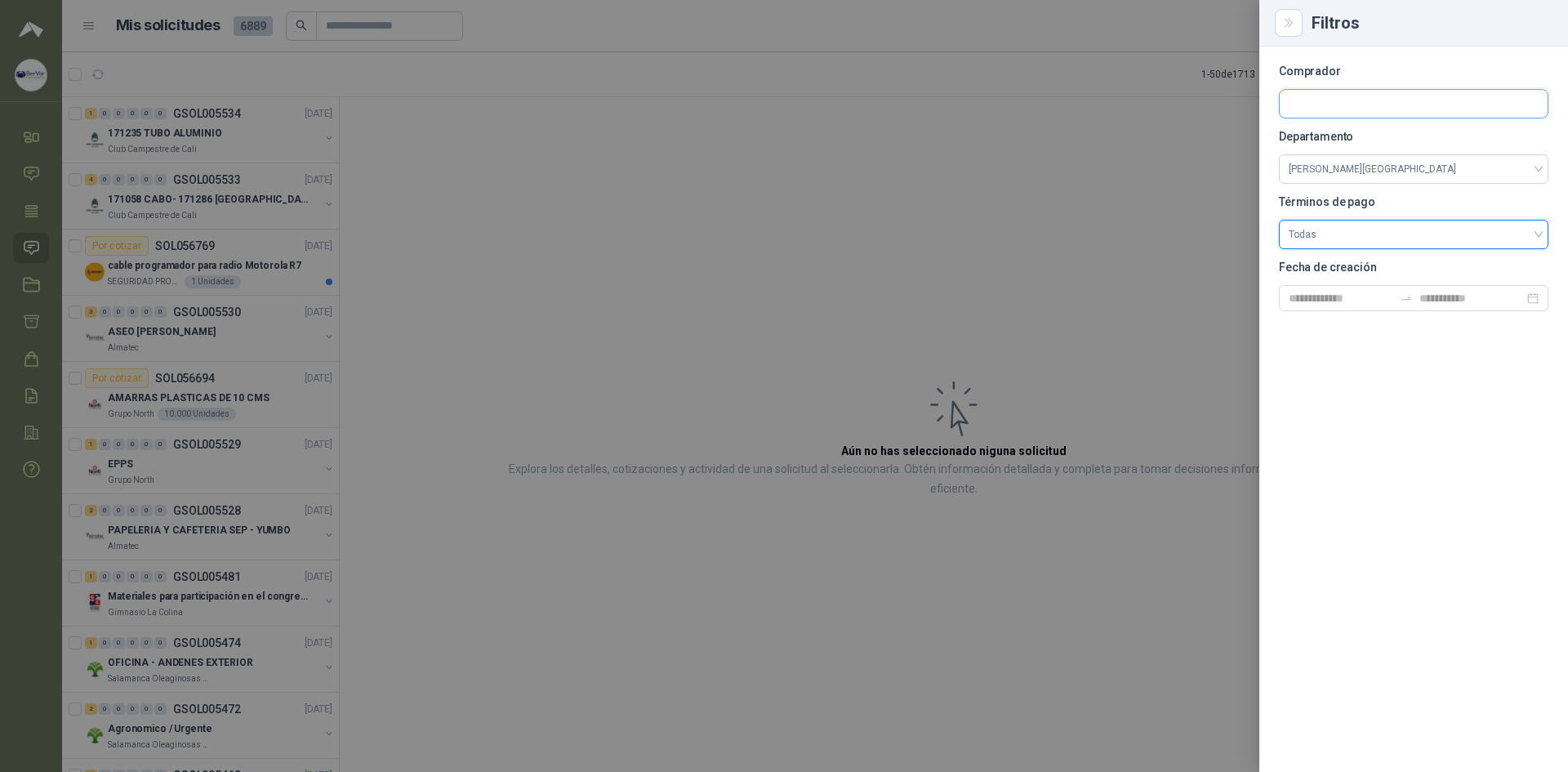
click at [1309, 97] on input "text" at bounding box center [1413, 104] width 268 height 28
click at [1138, 145] on div at bounding box center [784, 386] width 1568 height 772
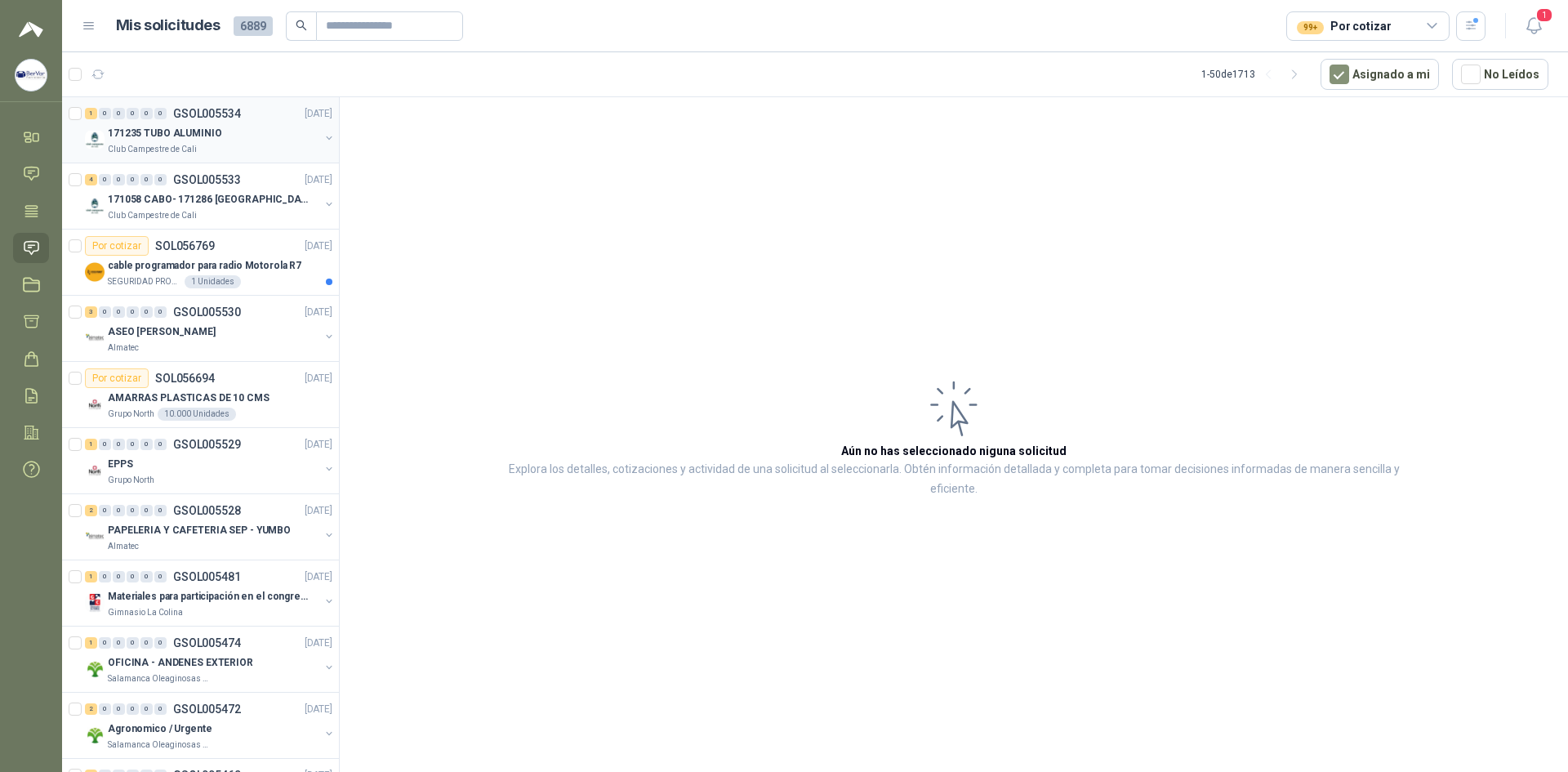
click at [195, 137] on p "171235 TUBO ALUMINIO" at bounding box center [164, 134] width 114 height 16
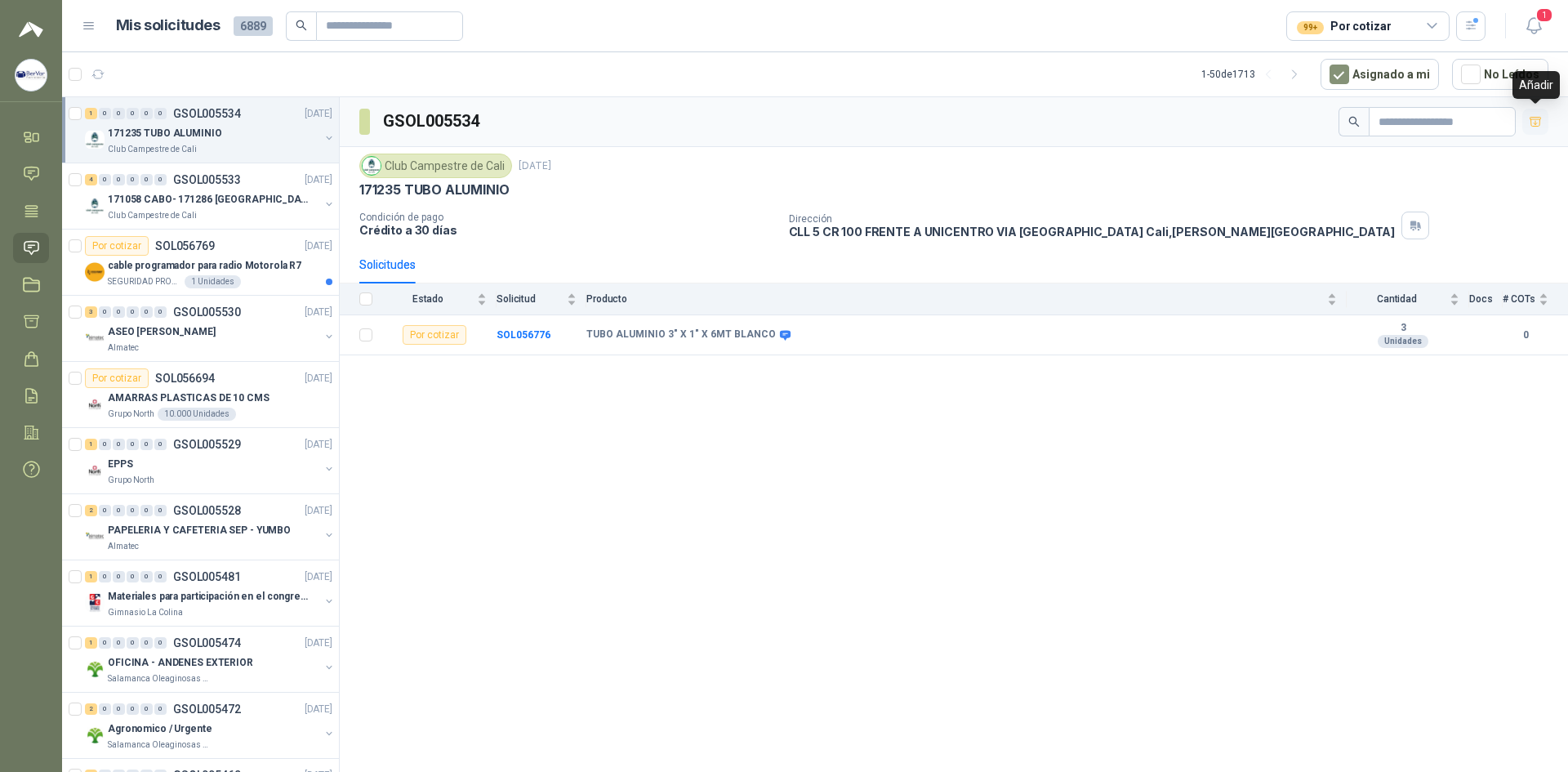
click at [1537, 118] on icon "button" at bounding box center [1536, 122] width 14 height 14
click at [208, 194] on p "171058 CABO- 171286 [GEOGRAPHIC_DATA]" at bounding box center [209, 200] width 203 height 16
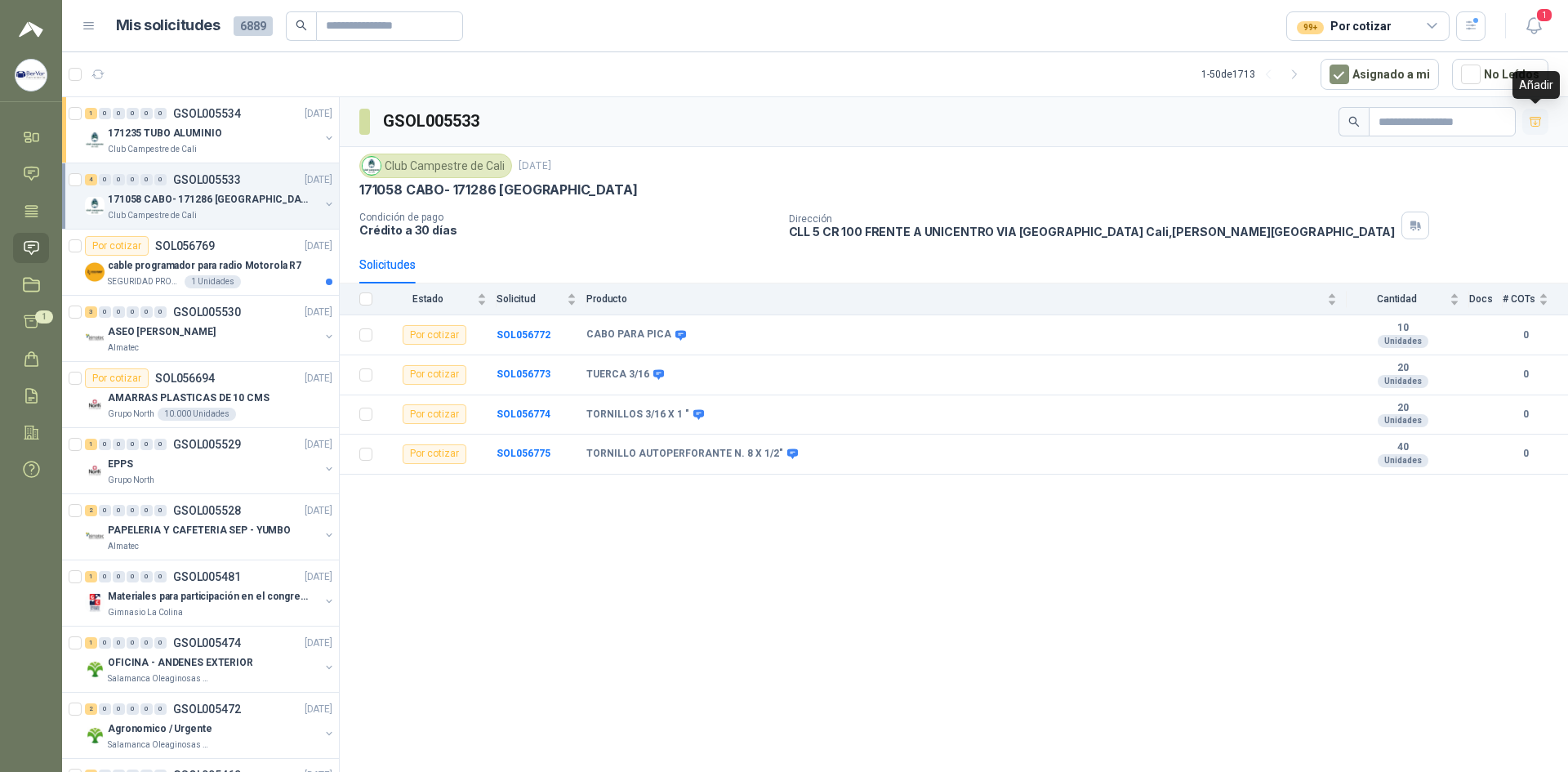
click at [1533, 121] on icon "button" at bounding box center [1536, 122] width 14 height 14
click at [196, 258] on p "cable programador para radio Motorola R7" at bounding box center [204, 266] width 194 height 16
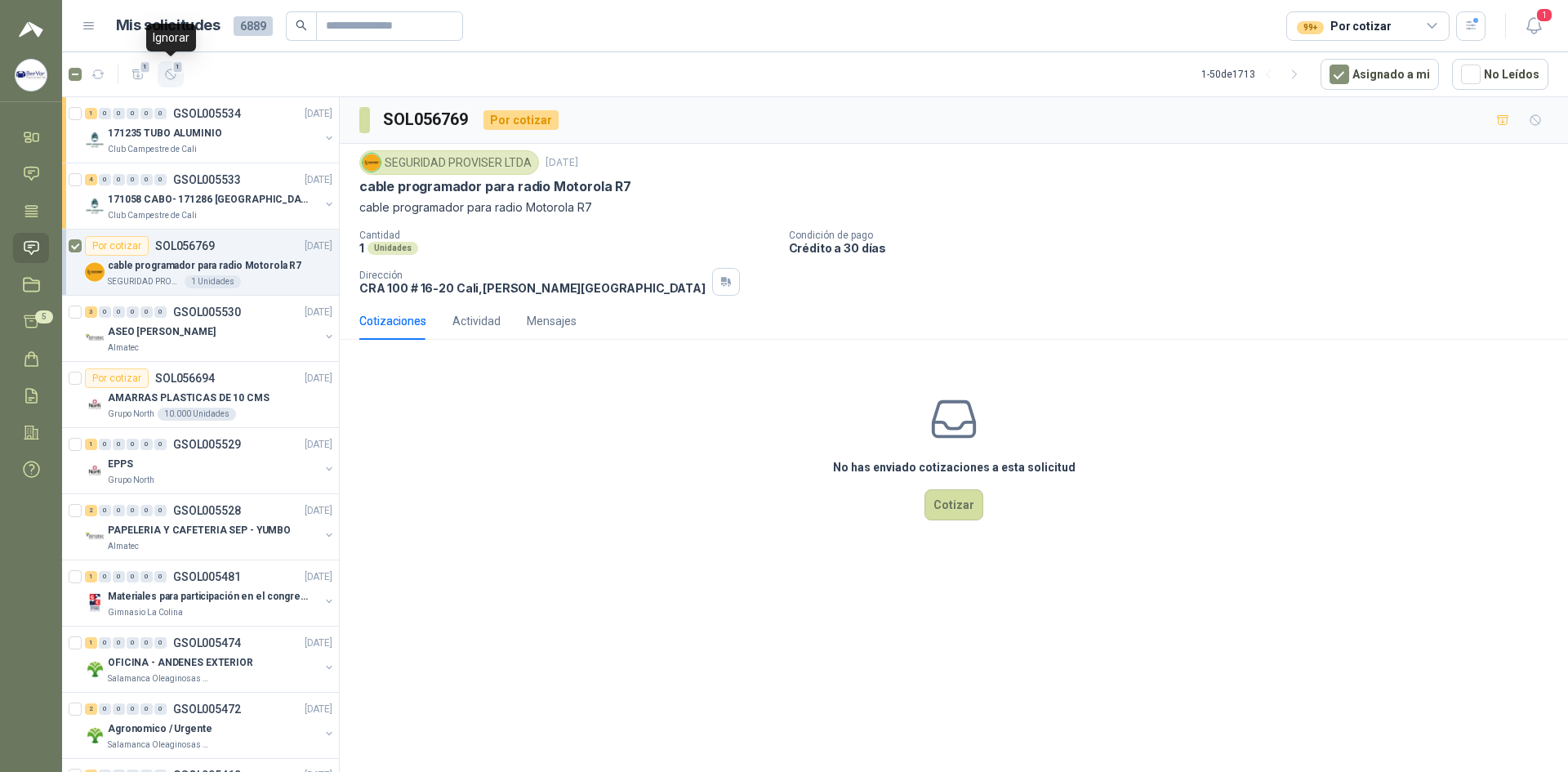
click at [171, 70] on icon "button" at bounding box center [171, 75] width 14 height 14
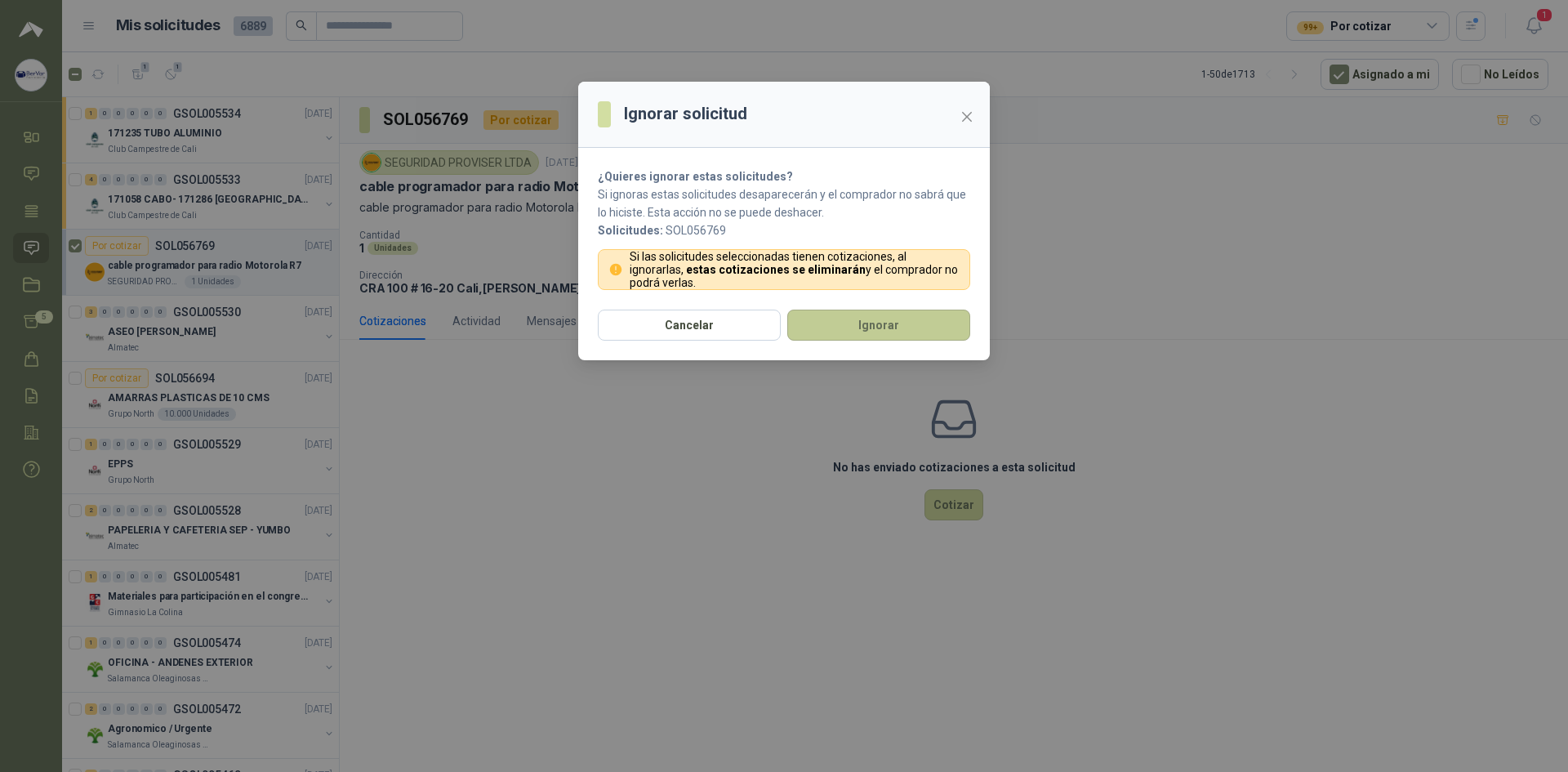
click at [846, 321] on button "Ignorar" at bounding box center [878, 325] width 182 height 31
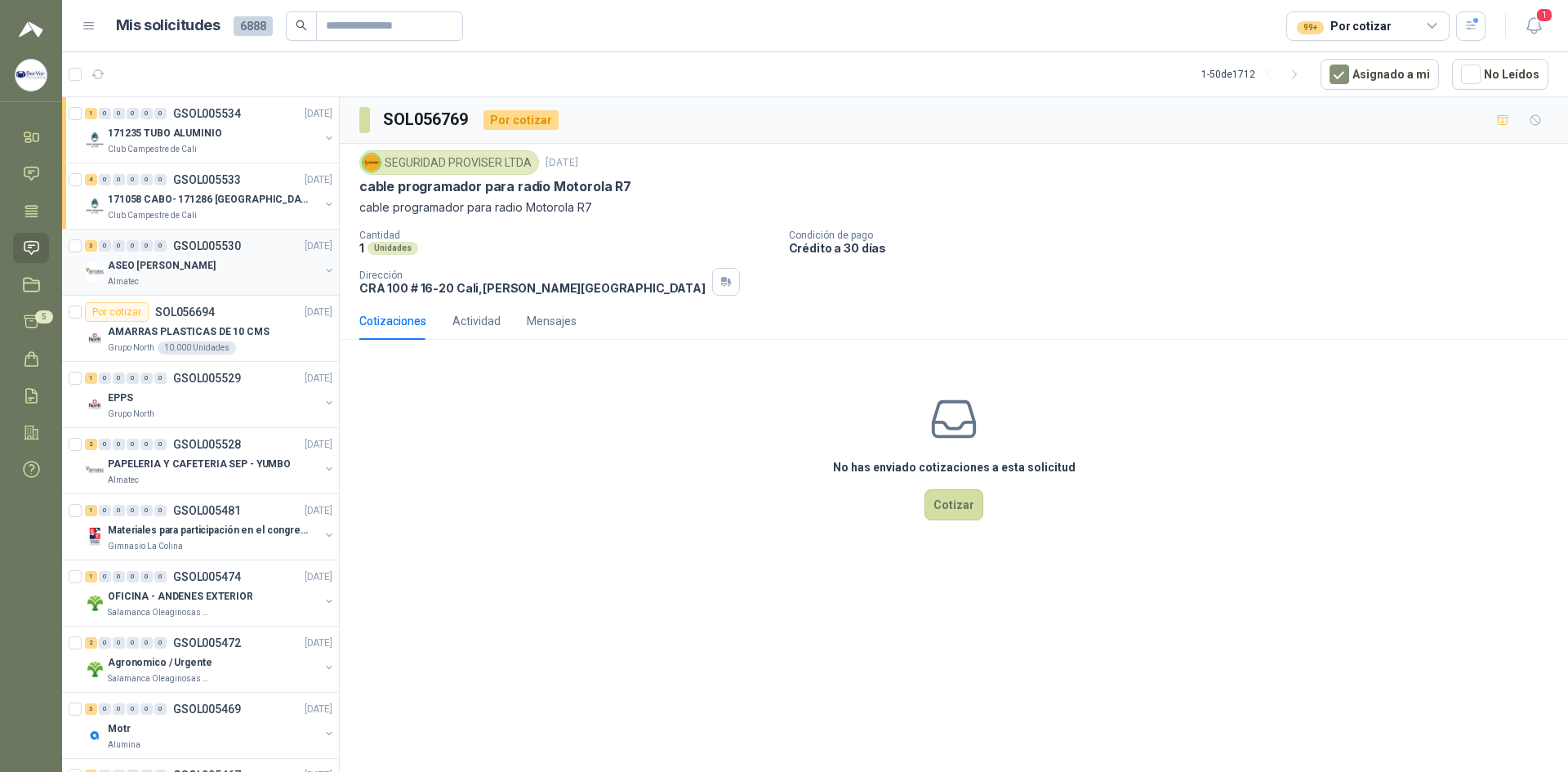
click at [193, 262] on p "ASEO [PERSON_NAME]" at bounding box center [161, 266] width 107 height 16
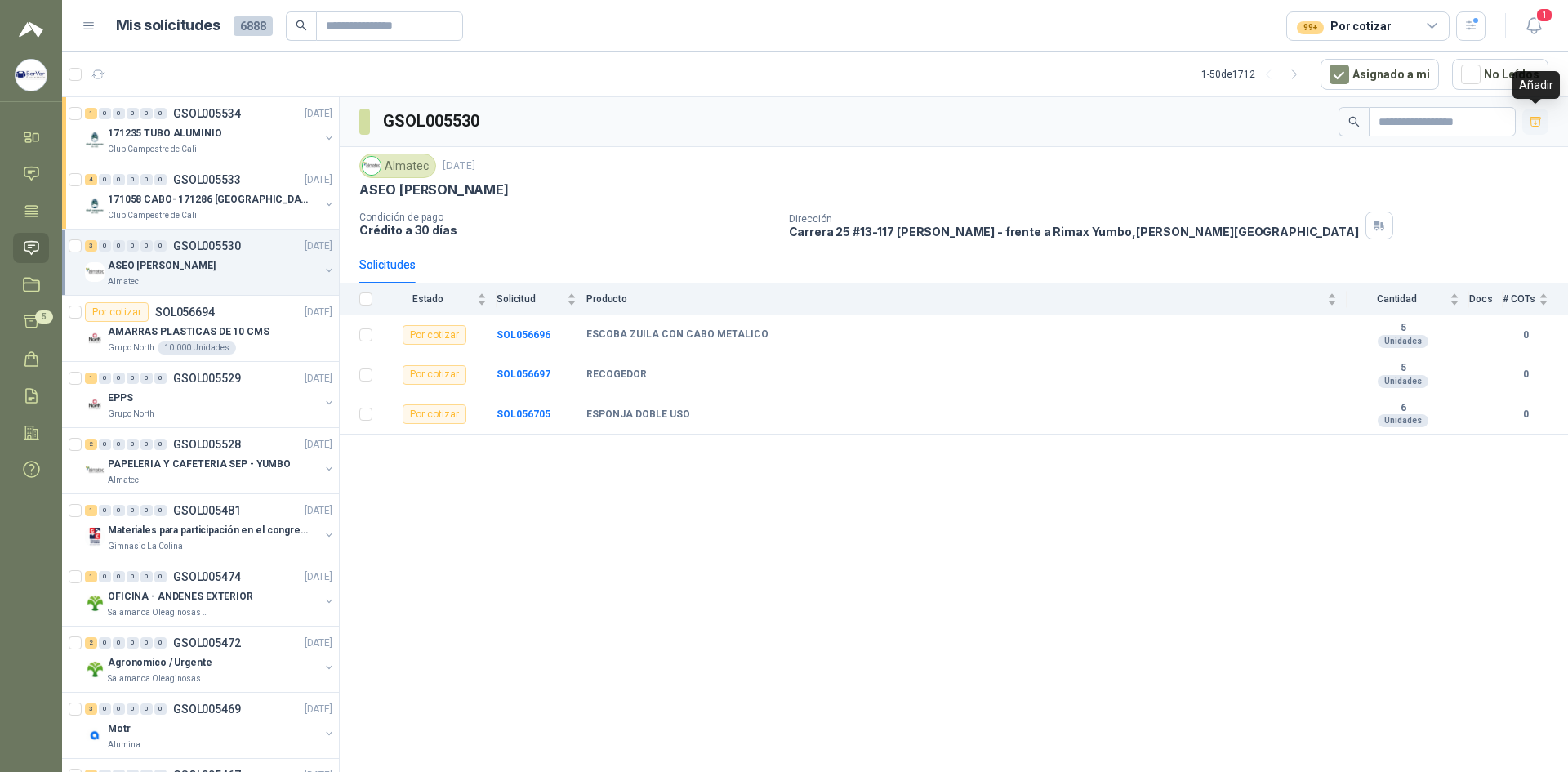
click at [1531, 121] on icon "button" at bounding box center [1536, 122] width 14 height 14
click at [185, 322] on div "AMARRAS PLASTICAS DE 10 CMS" at bounding box center [219, 331] width 224 height 19
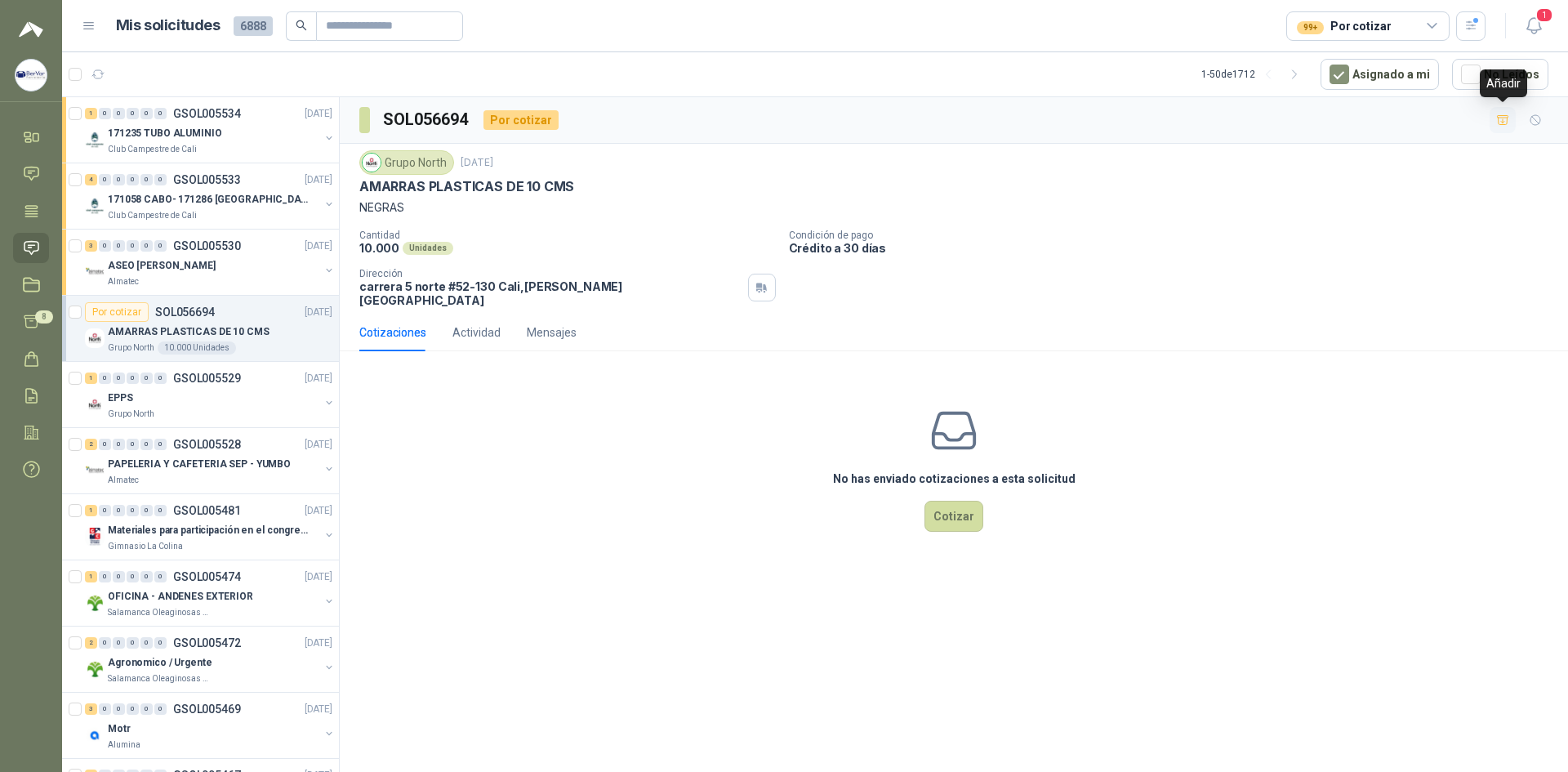
click at [1508, 120] on icon "button" at bounding box center [1503, 121] width 14 height 14
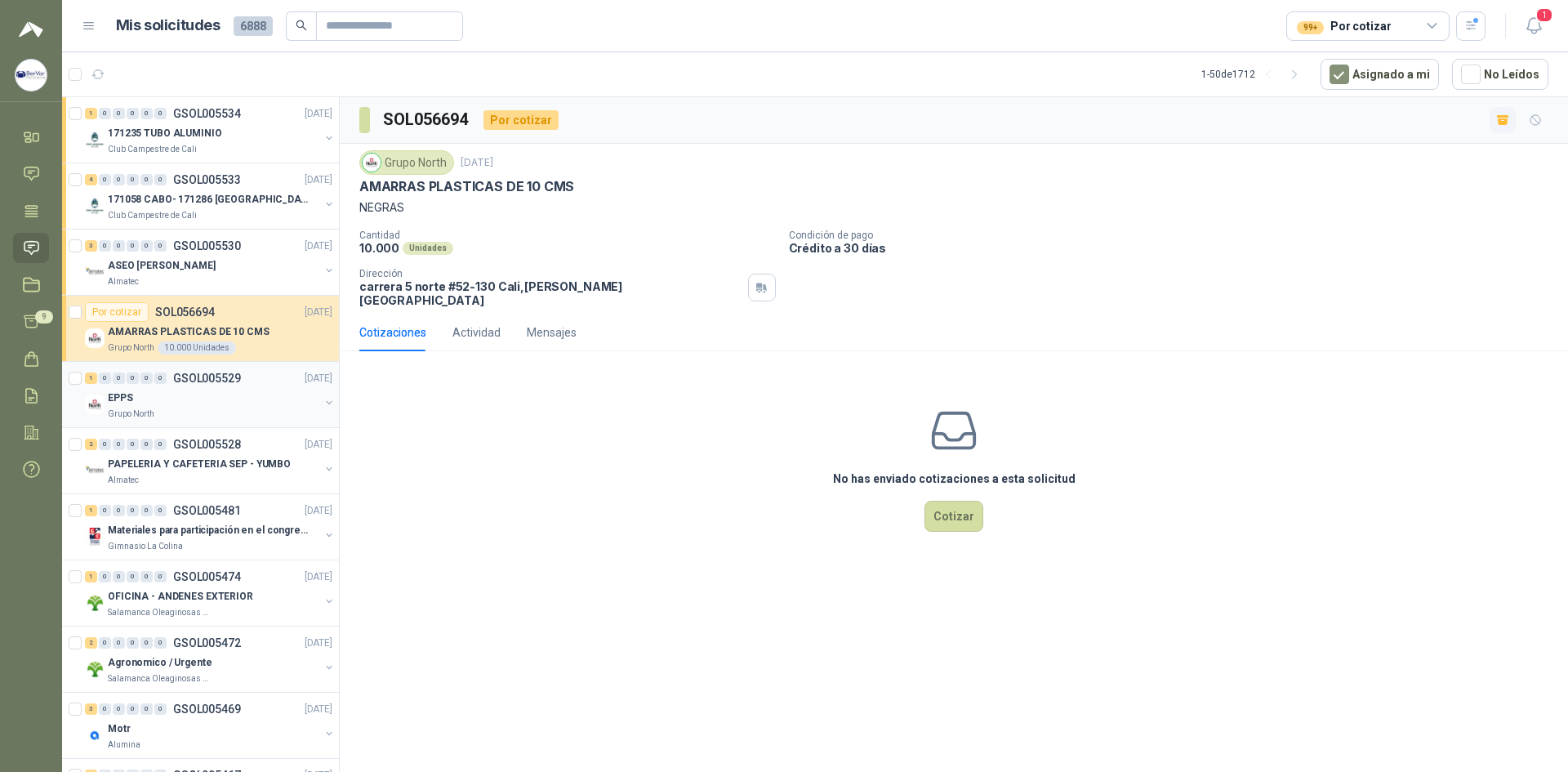
click at [153, 394] on div "EPPS" at bounding box center [213, 397] width 211 height 19
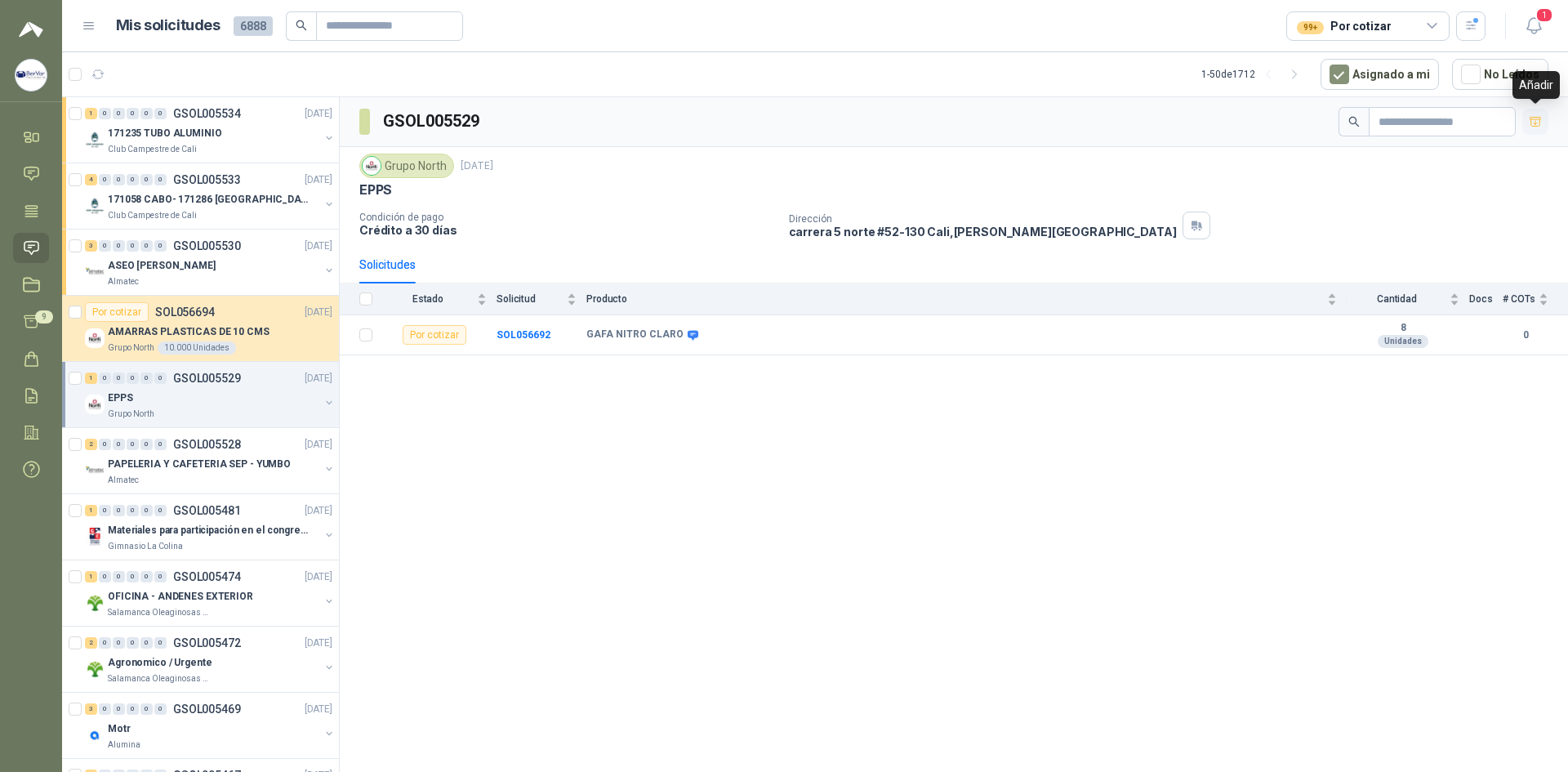
click at [1536, 123] on icon "button" at bounding box center [1535, 121] width 11 height 9
click at [145, 400] on div "EPPS" at bounding box center [213, 397] width 211 height 19
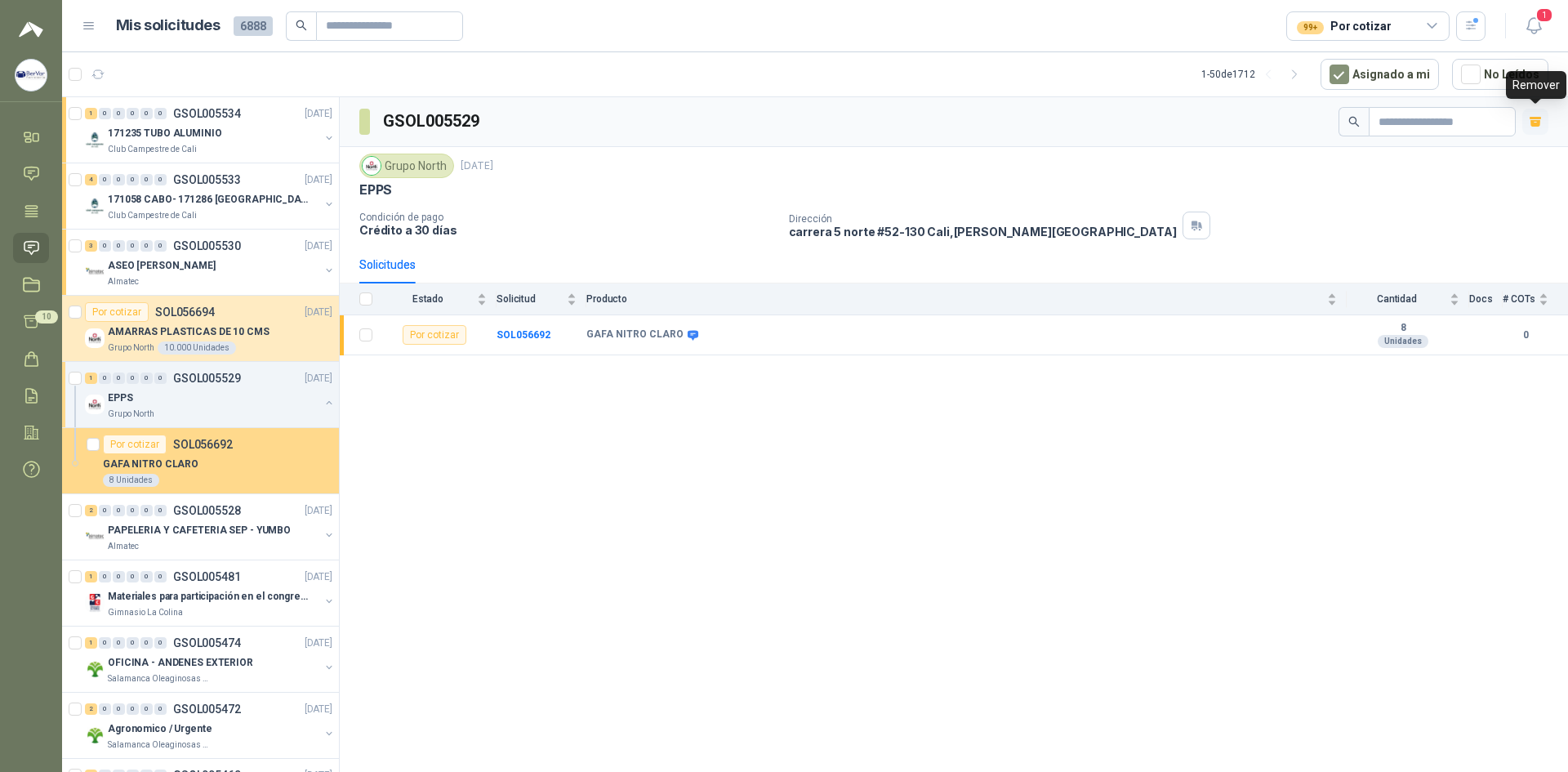
click at [170, 450] on div "Por cotizar SOL056692" at bounding box center [168, 445] width 130 height 19
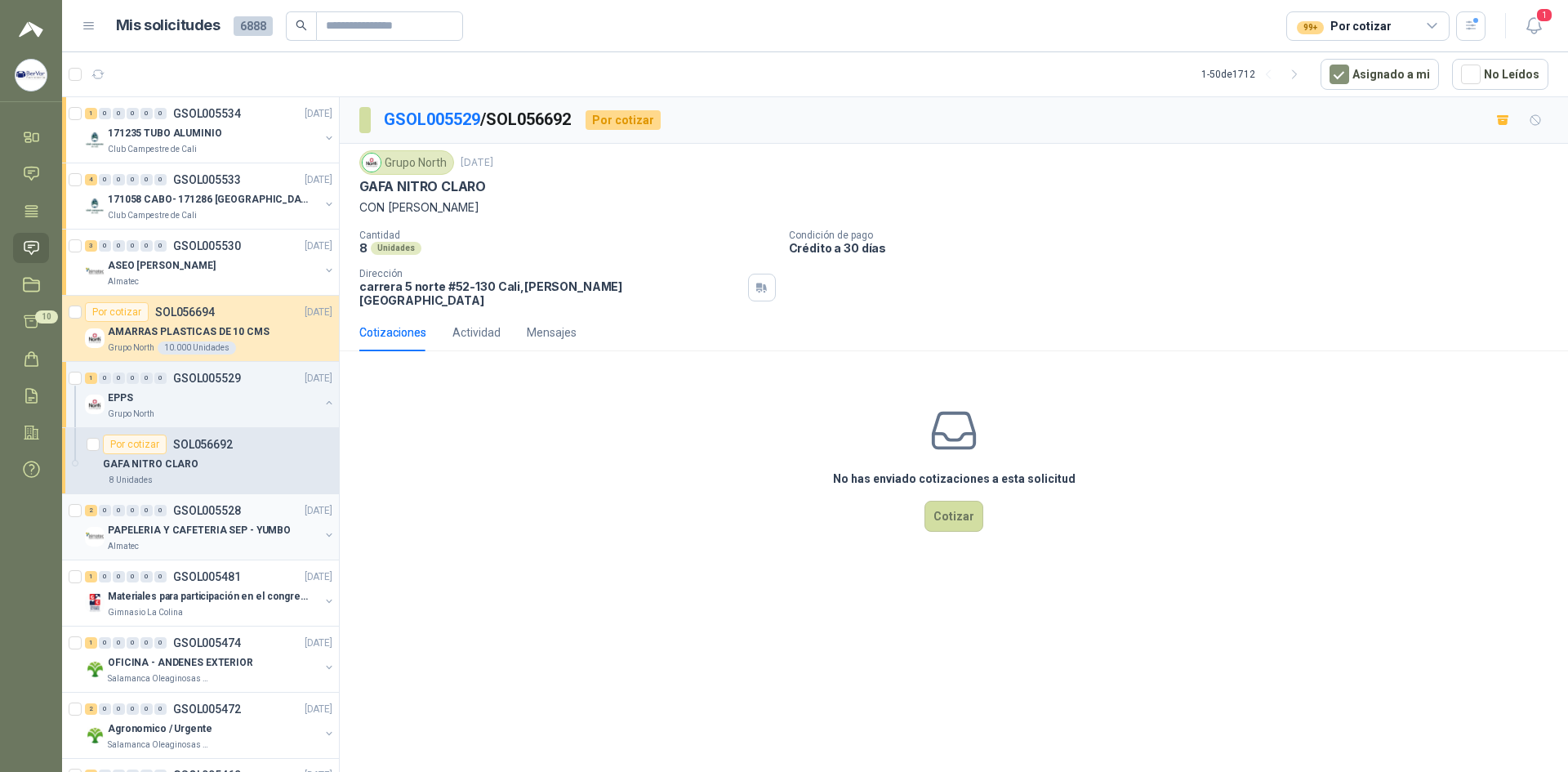
click at [168, 528] on p "PAPELERIA Y CAFETERIA SEP - YUMBO" at bounding box center [198, 531] width 182 height 16
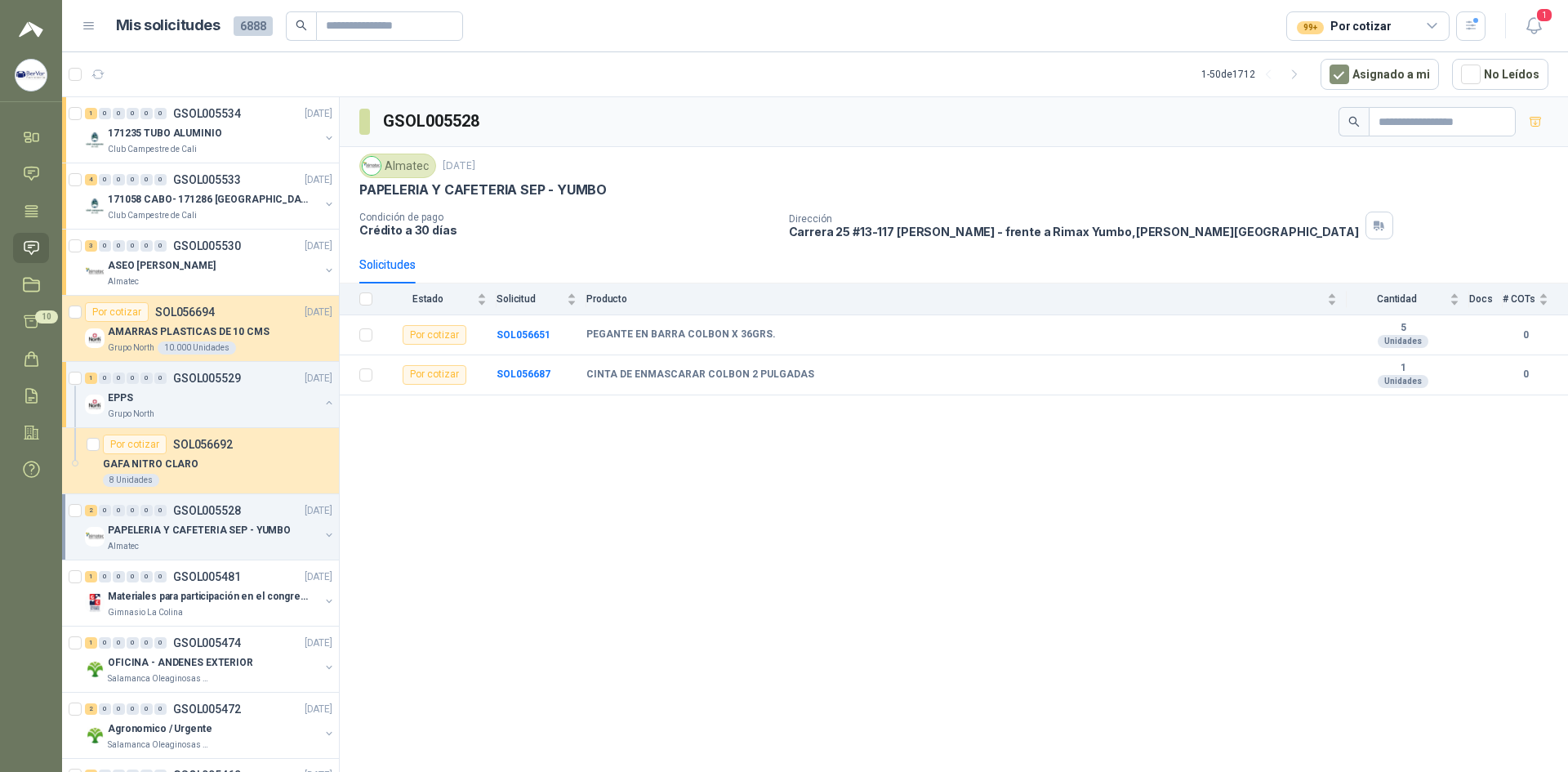
click at [188, 534] on p "PAPELERIA Y CAFETERIA SEP - YUMBO" at bounding box center [198, 531] width 182 height 16
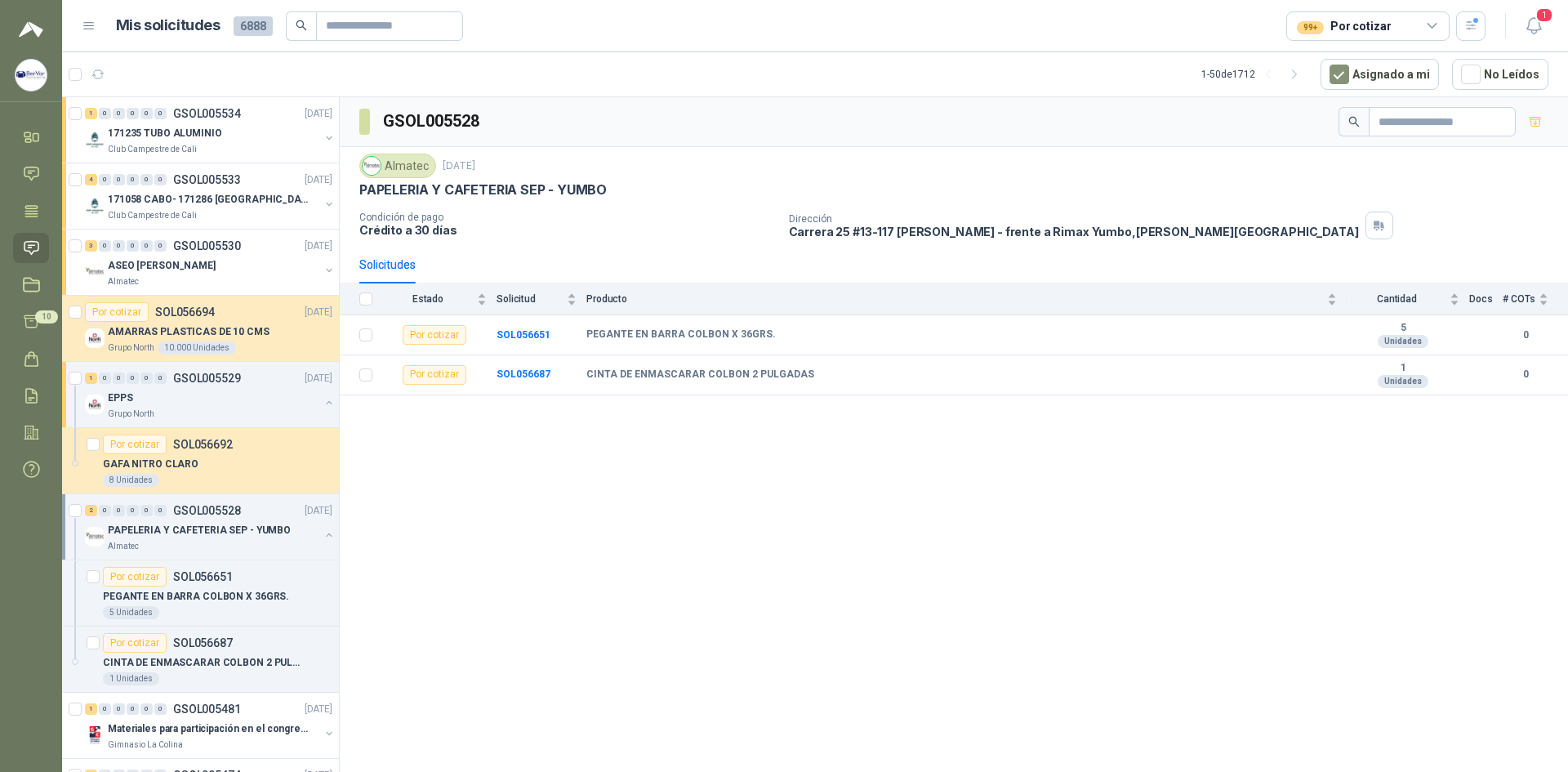
click at [199, 524] on p "PAPELERIA Y CAFETERIA SEP - YUMBO" at bounding box center [198, 531] width 182 height 16
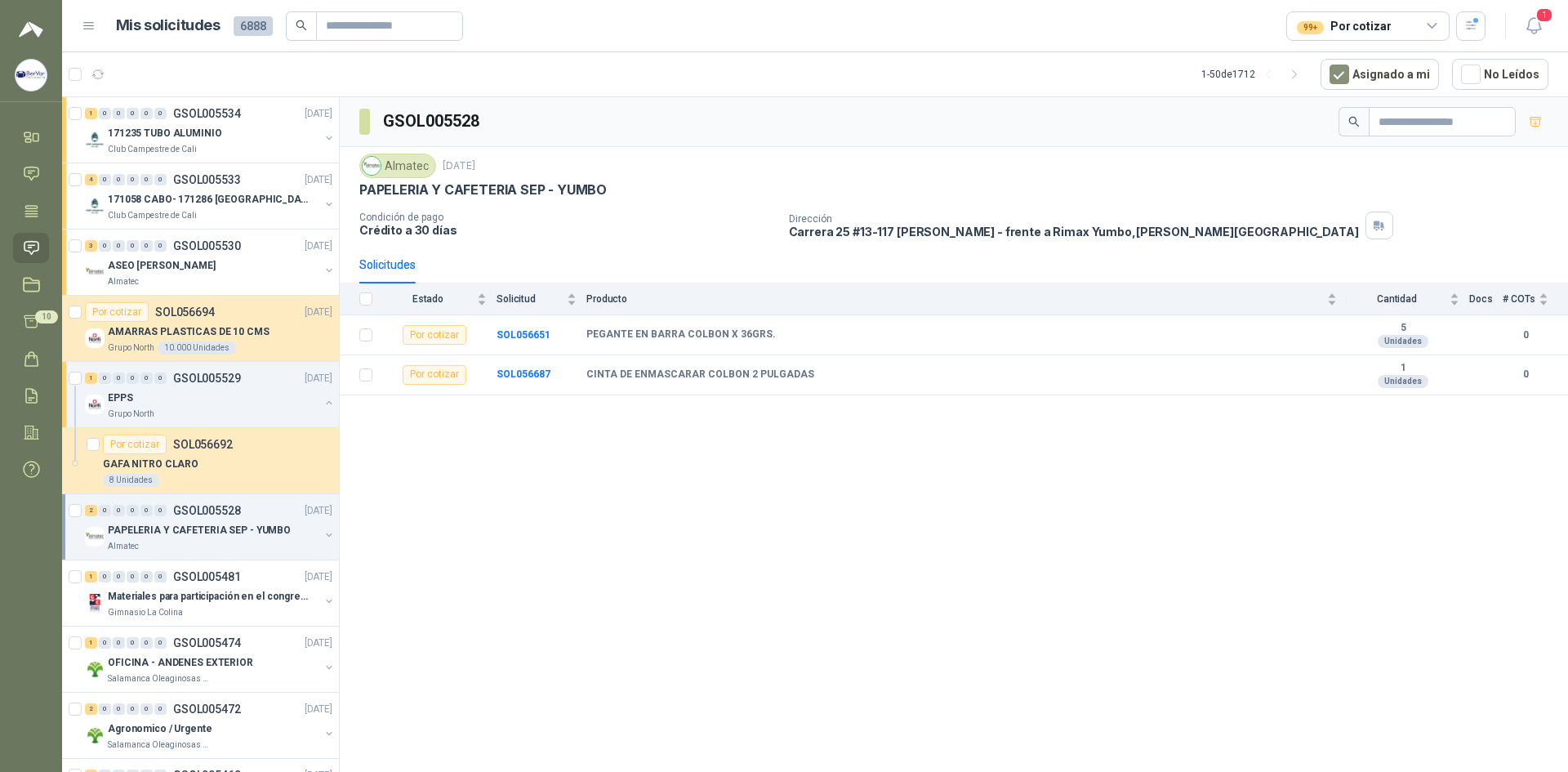
click at [199, 524] on p "PAPELERIA Y CAFETERIA SEP - YUMBO" at bounding box center [198, 531] width 182 height 16
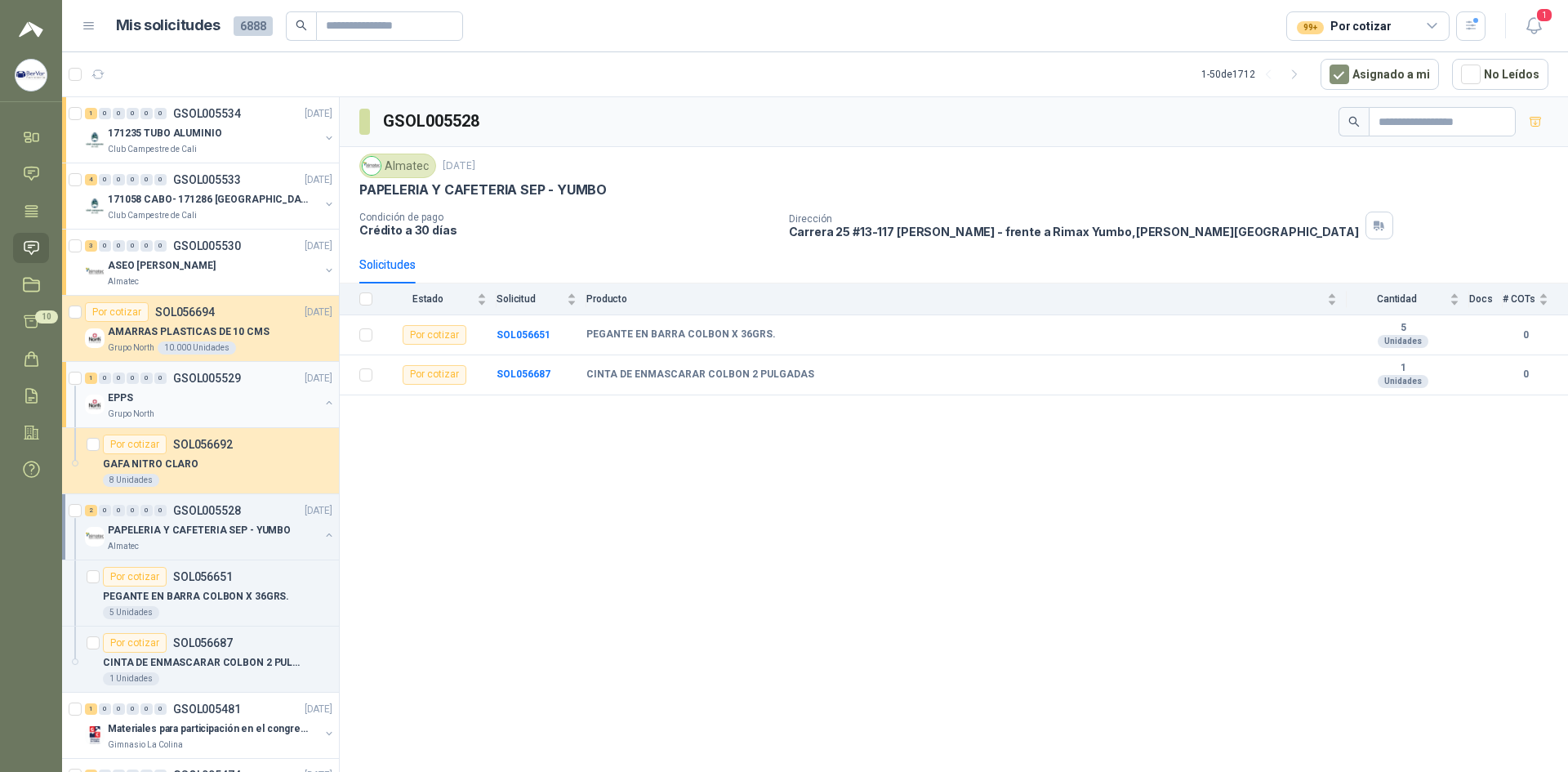
click at [82, 380] on div at bounding box center [77, 395] width 17 height 52
click at [166, 72] on icon "button" at bounding box center [170, 73] width 10 height 10
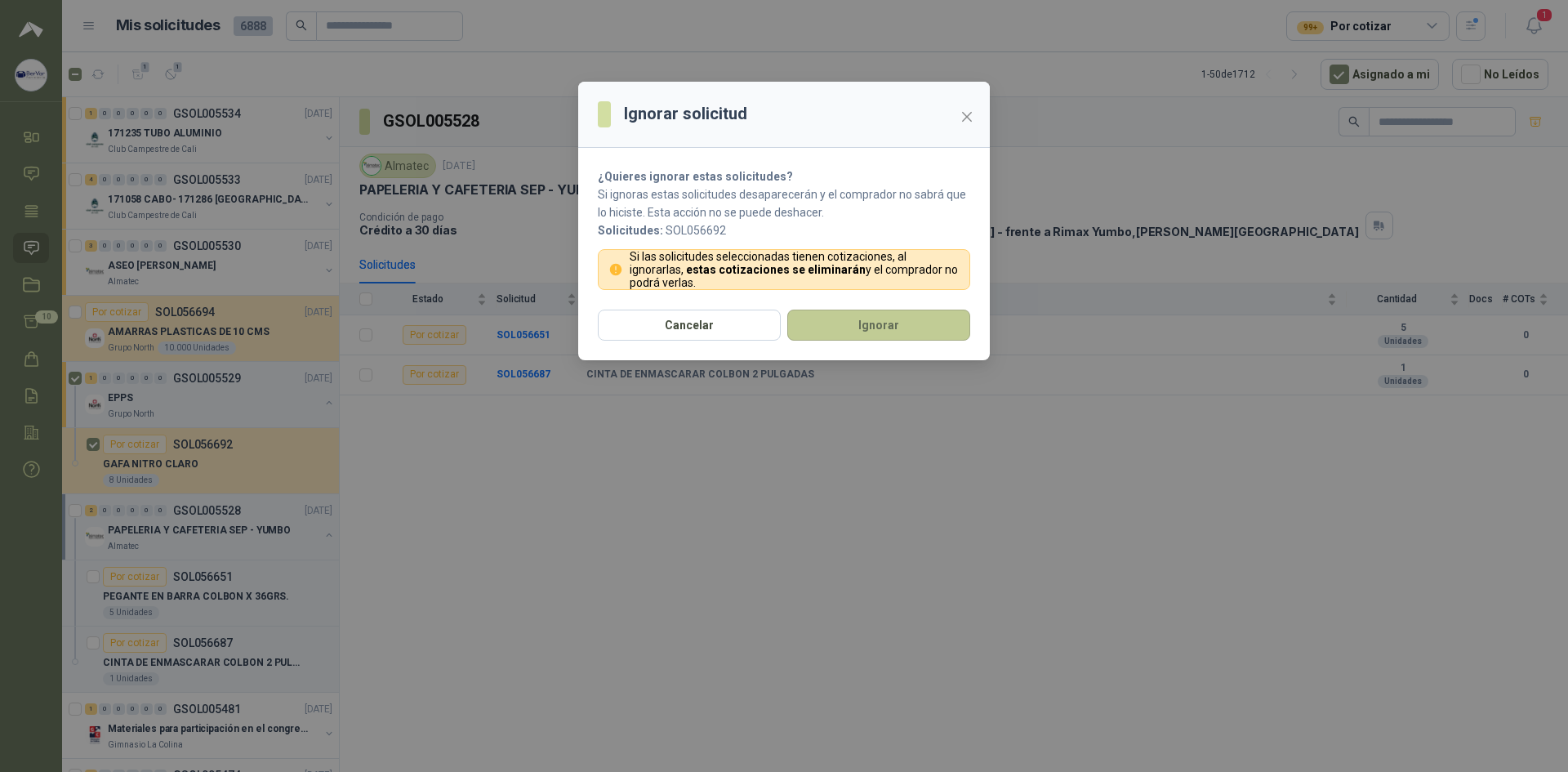
click at [869, 323] on button "Ignorar" at bounding box center [878, 325] width 182 height 31
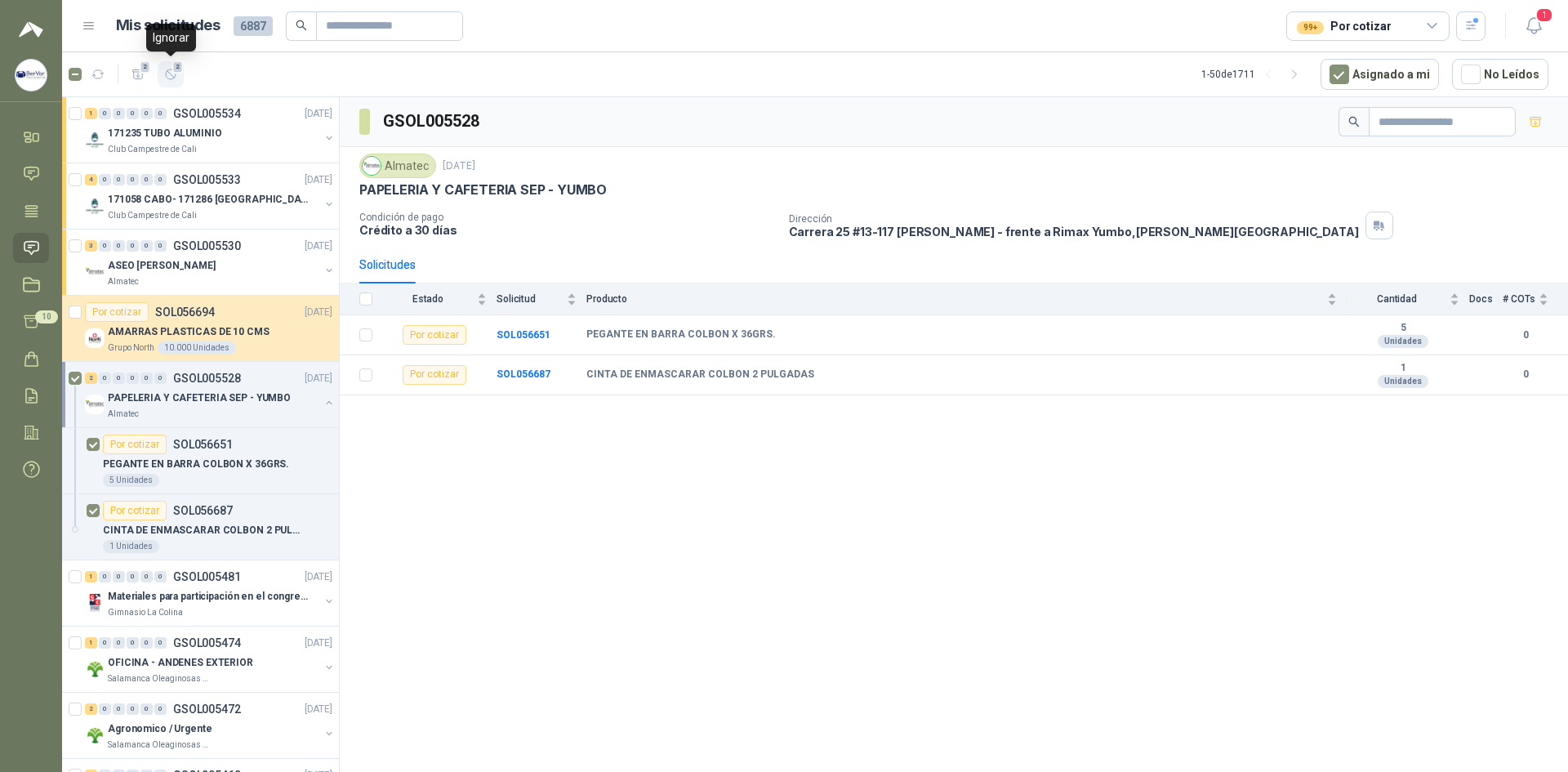
click at [176, 76] on icon "button" at bounding box center [171, 75] width 14 height 14
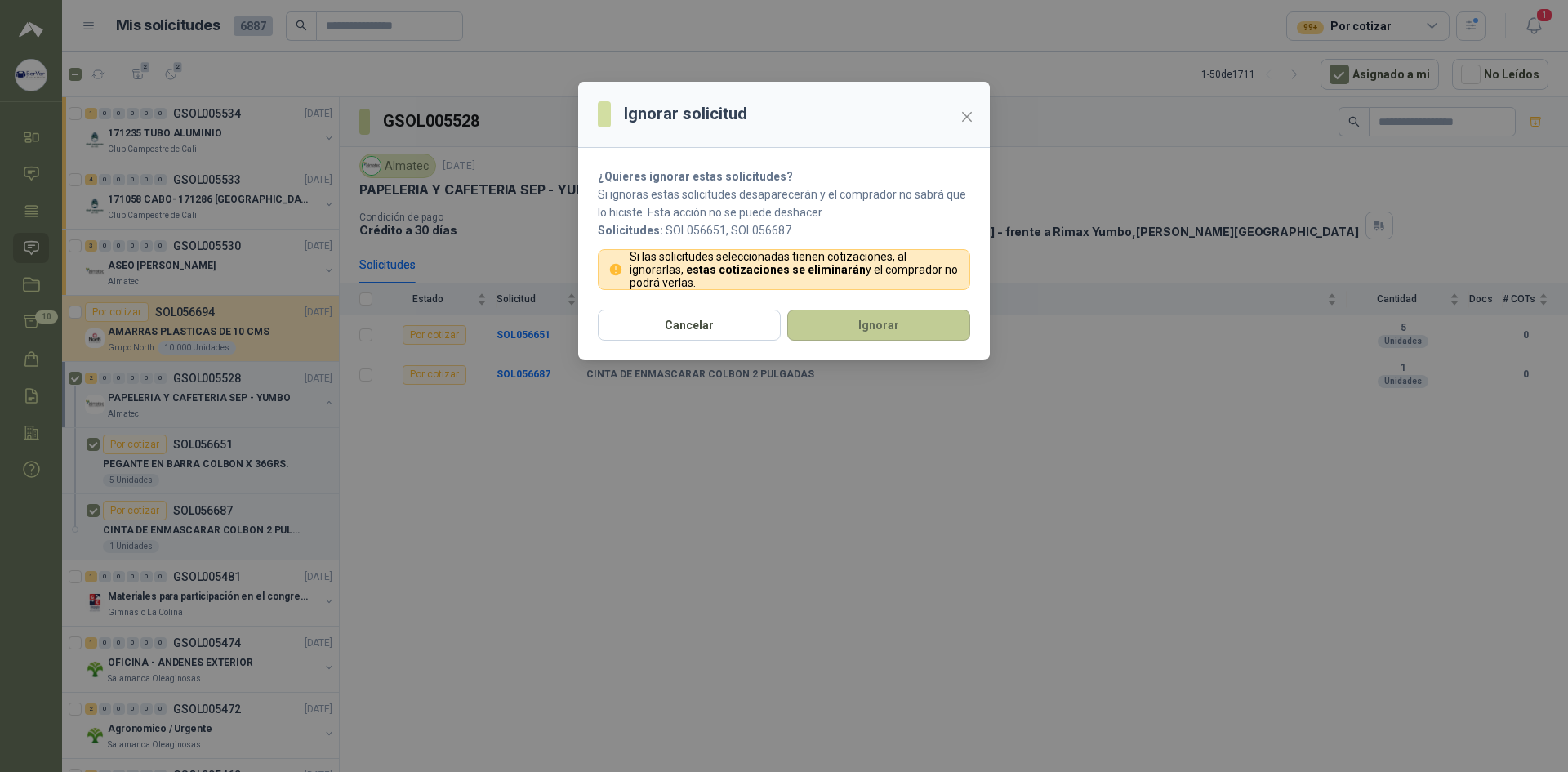
click at [867, 325] on button "Ignorar" at bounding box center [878, 325] width 182 height 31
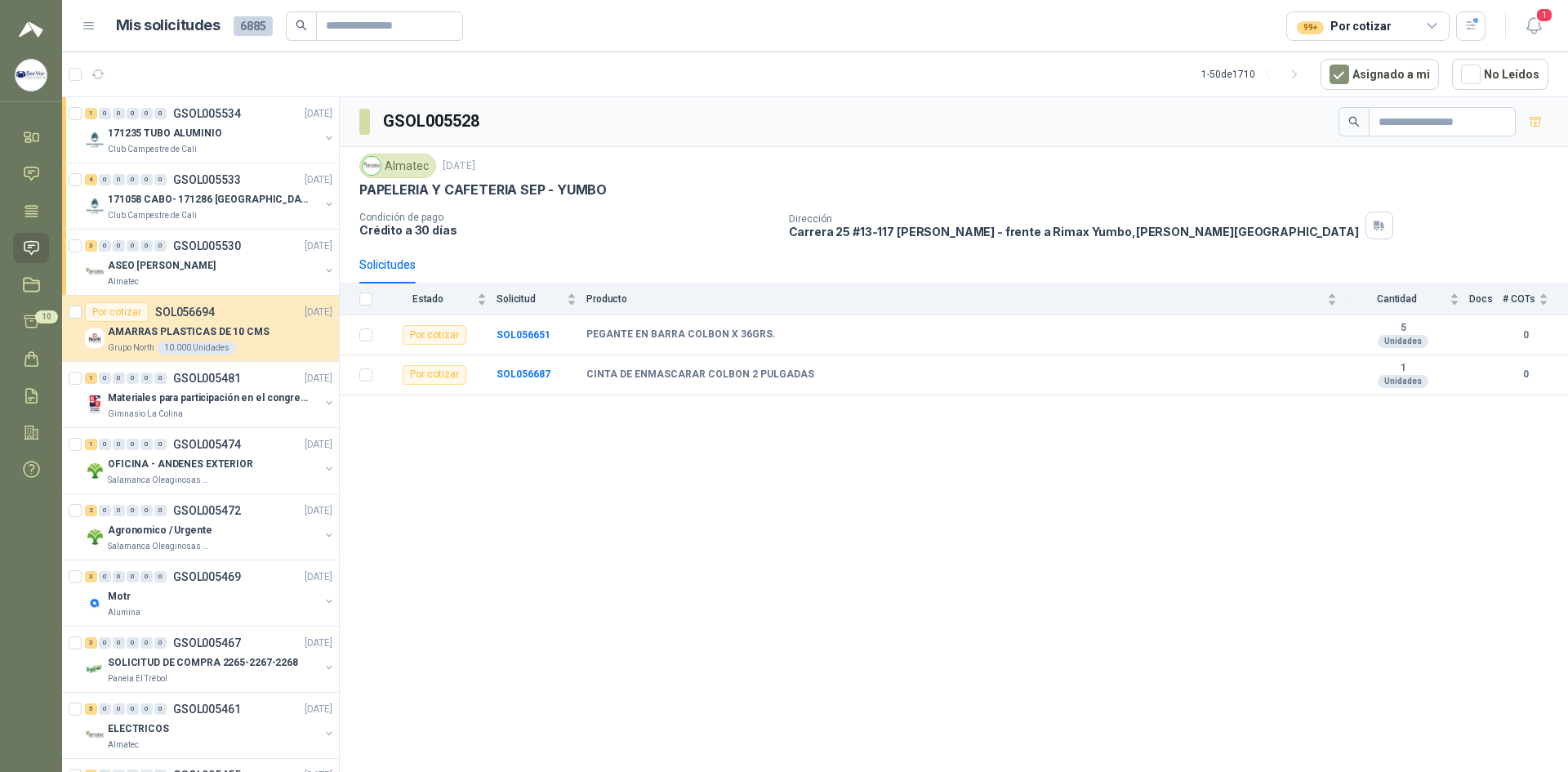
click at [606, 535] on div "GSOL005528 Almatec [DATE] PAPELERIA Y CAFETERIA SEP - YUMBO Condición de pago C…" at bounding box center [953, 437] width 1228 height 680
click at [46, 321] on span "10" at bounding box center [46, 316] width 23 height 13
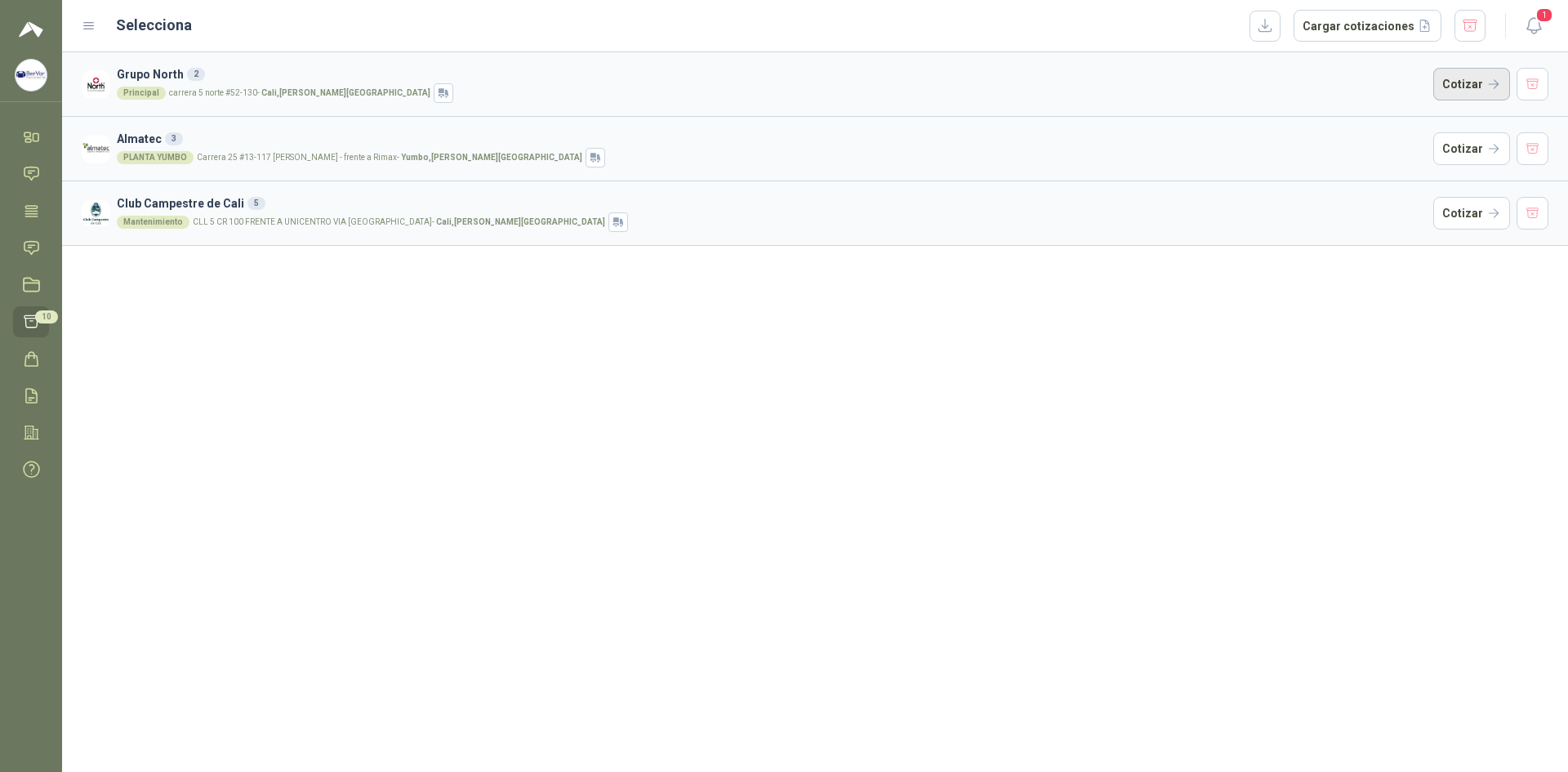
click at [1478, 85] on button "Cotizar" at bounding box center [1471, 84] width 77 height 32
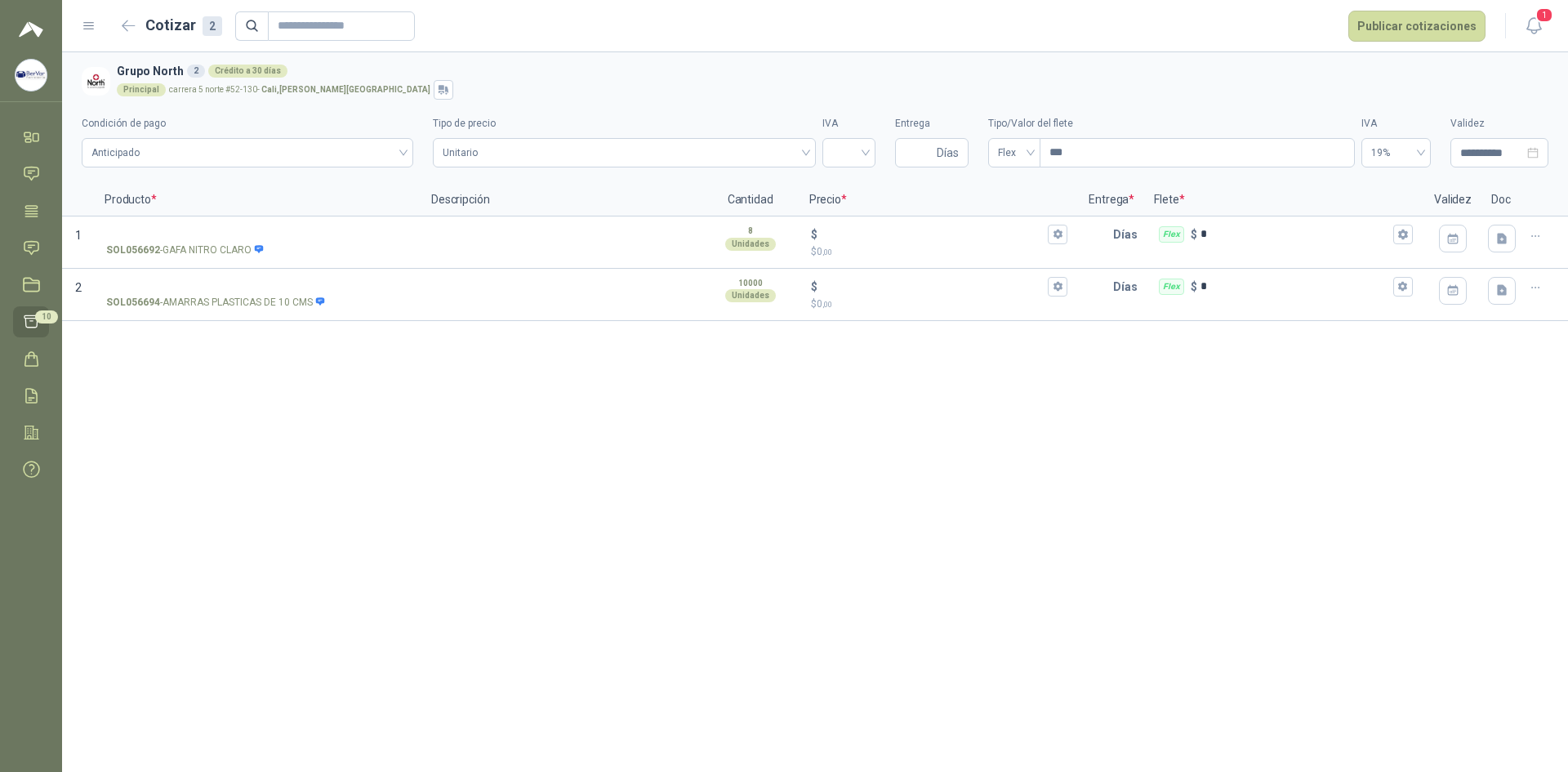
click at [39, 315] on span "10" at bounding box center [46, 316] width 23 height 13
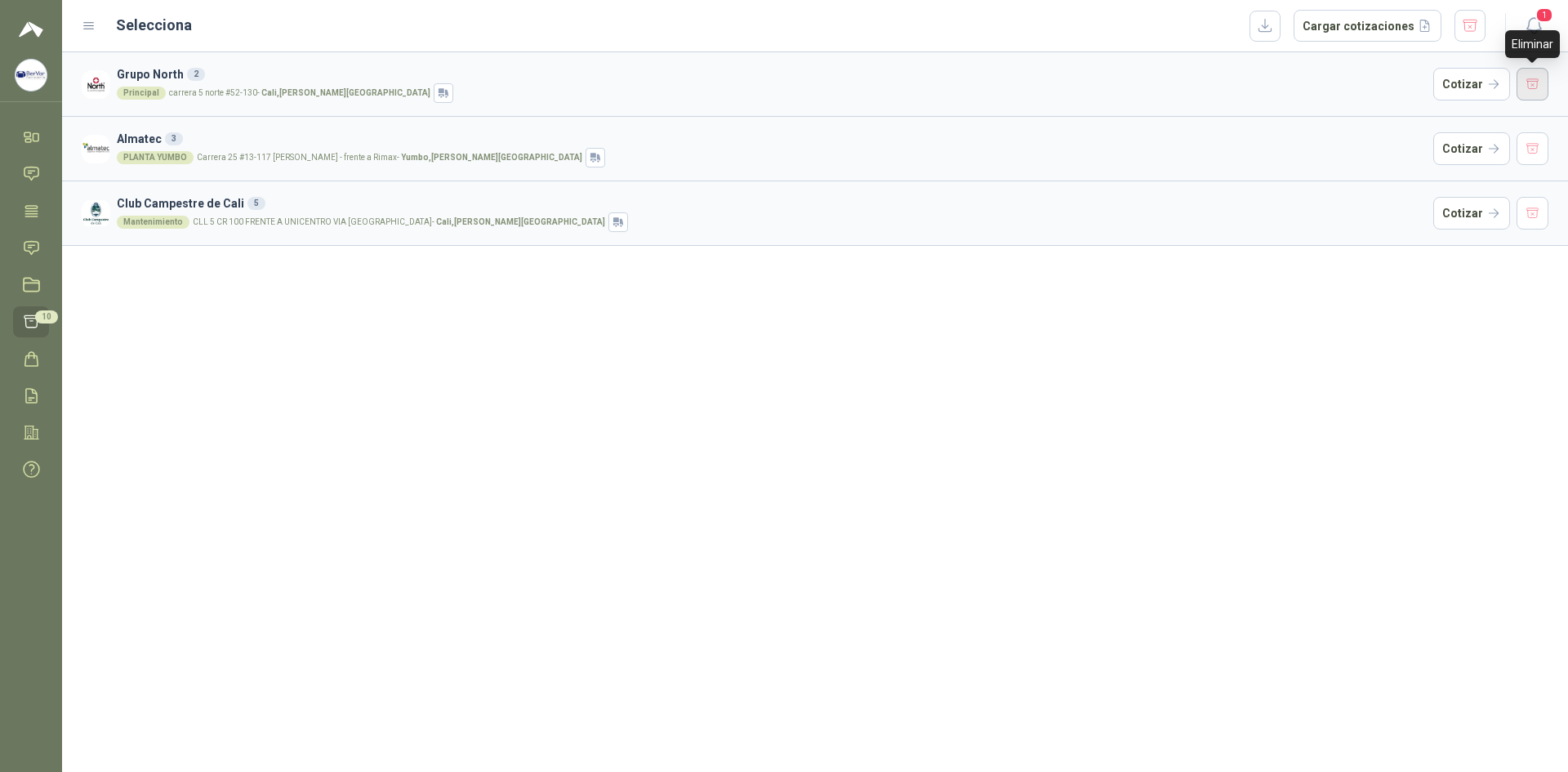
click at [1534, 82] on button "button" at bounding box center [1532, 84] width 32 height 32
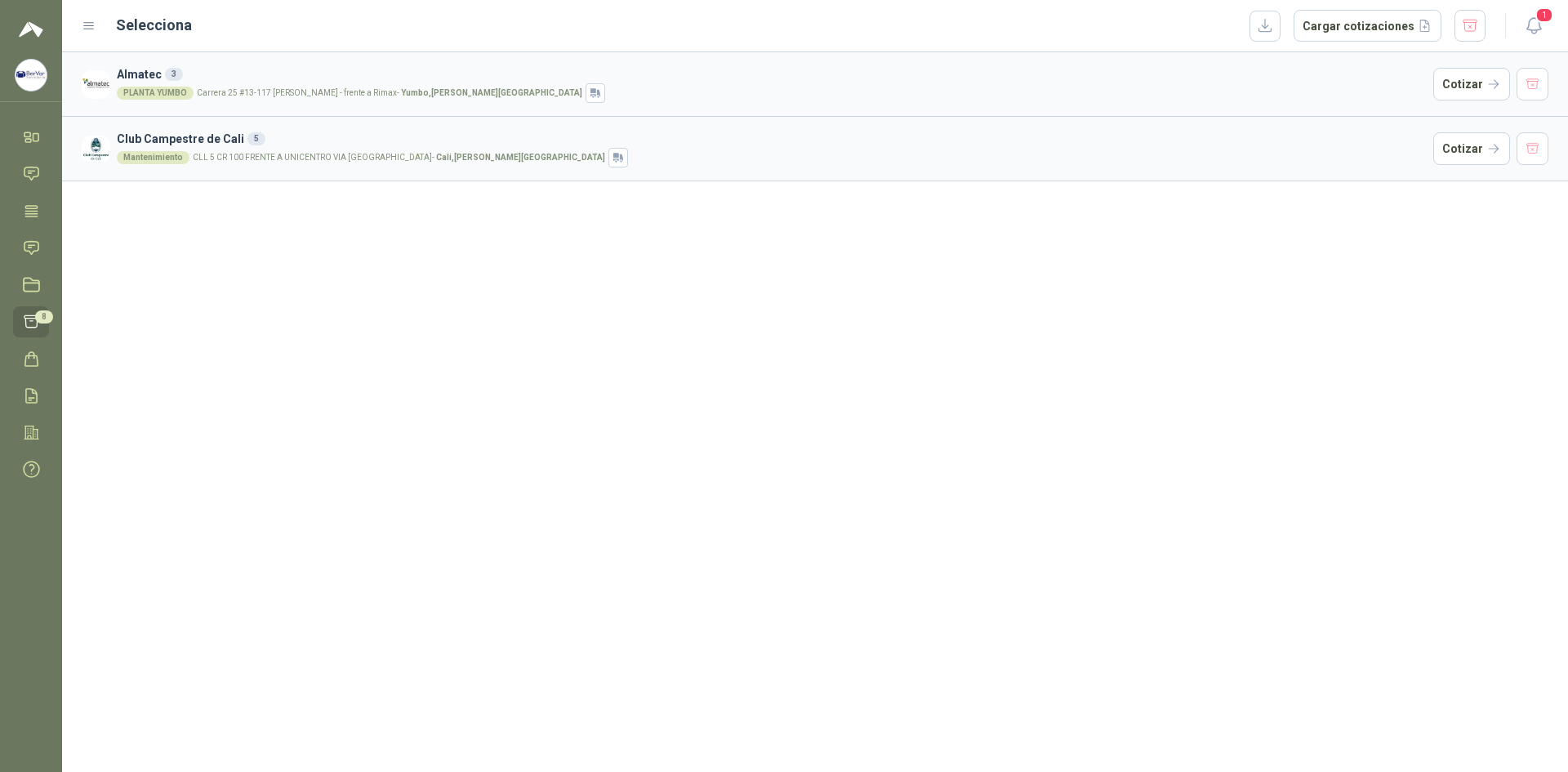
click at [208, 91] on p "Carrera 25 #13-117 [PERSON_NAME] - frente a Rimax - Yumbo , [PERSON_NAME][GEOGR…" at bounding box center [389, 93] width 385 height 8
click at [1475, 83] on button "Cotizar" at bounding box center [1471, 84] width 77 height 32
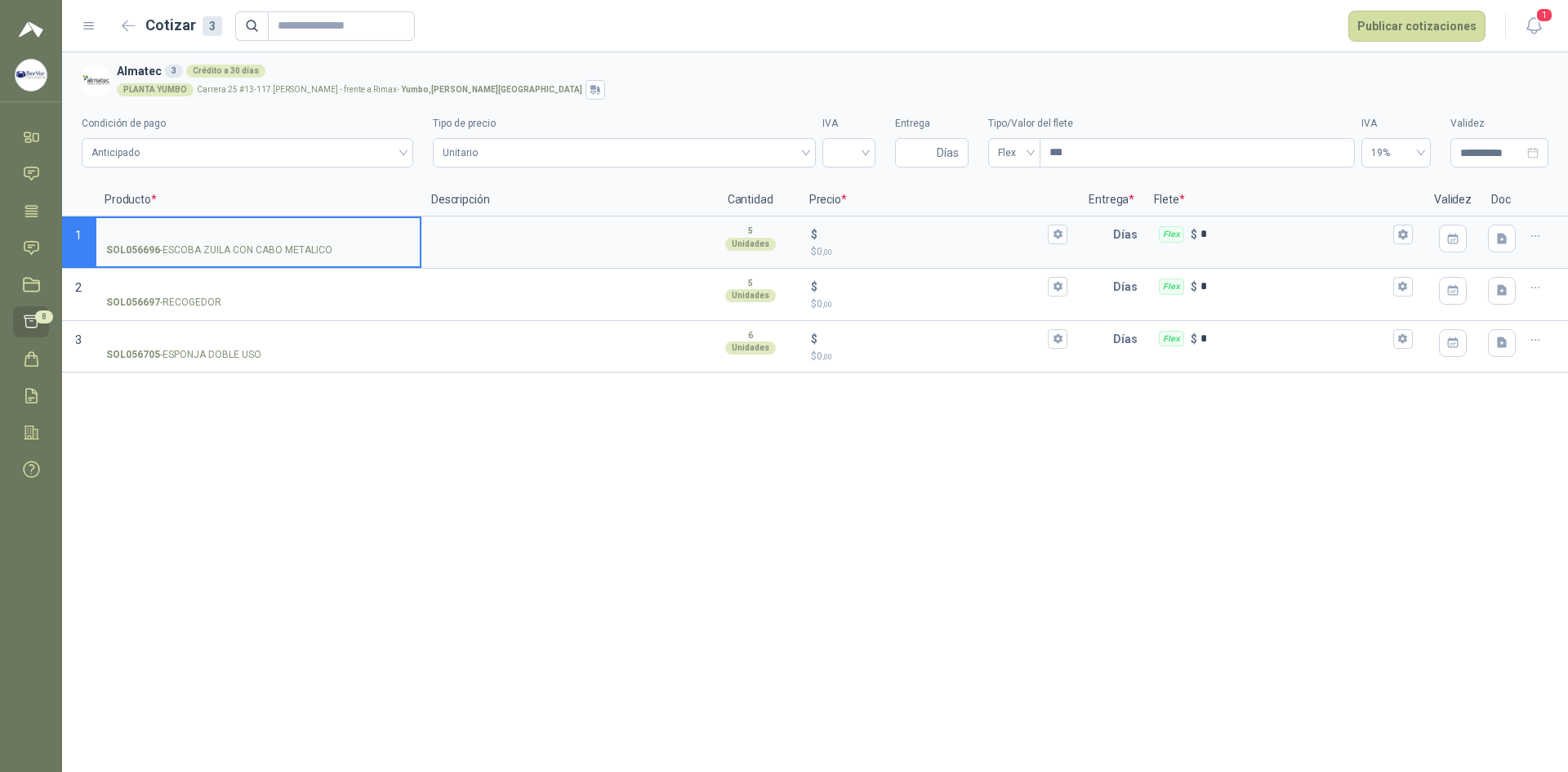
click at [296, 238] on input "SOL056696 - ESCOBA ZUILA CON CABO METALICO" at bounding box center [258, 235] width 304 height 12
